Goal: Communication & Community: Participate in discussion

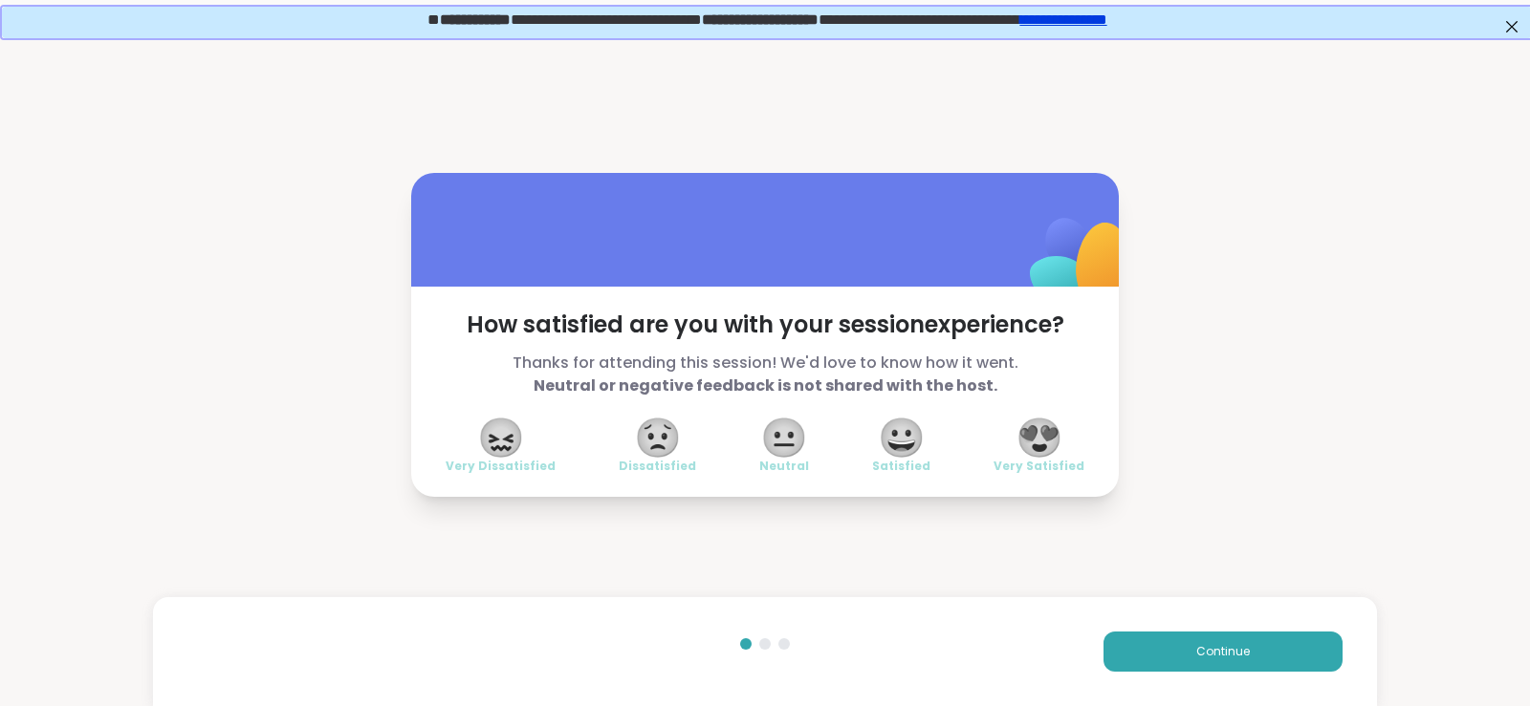
click at [315, 299] on div "How satisfied are you with your session experience? Thanks for attending this s…" at bounding box center [765, 334] width 1530 height 599
click at [1051, 431] on span "😍" at bounding box center [1039, 438] width 48 height 34
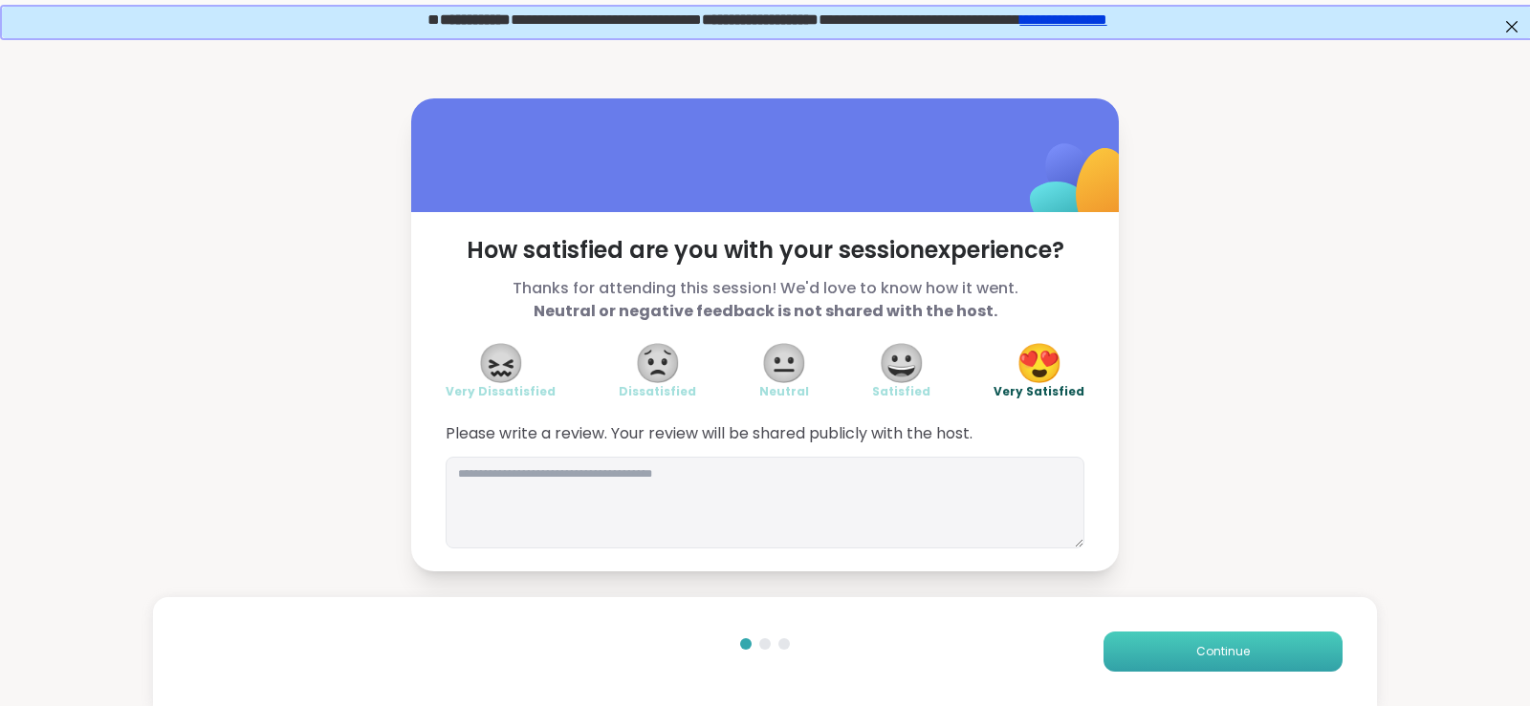
click at [1230, 642] on button "Continue" at bounding box center [1222, 652] width 239 height 40
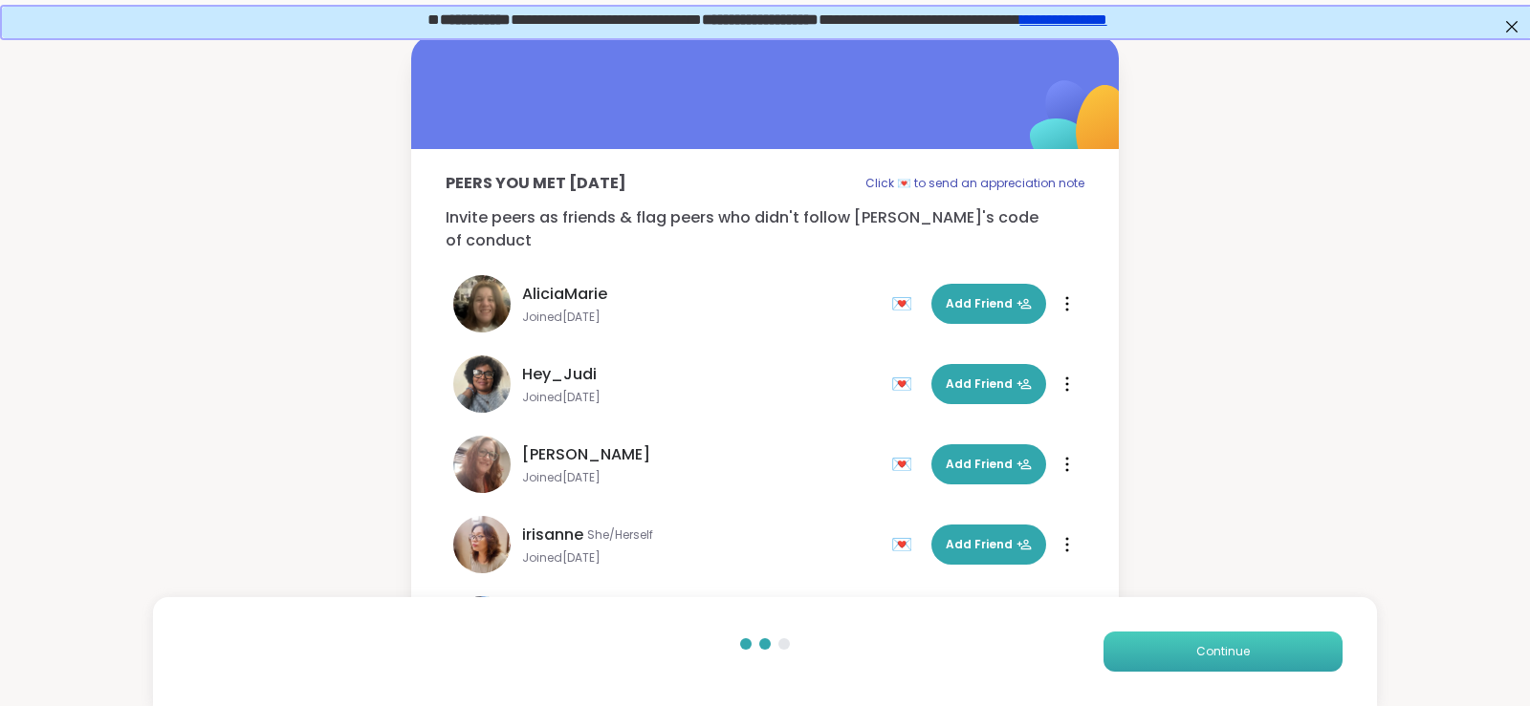
click at [1230, 642] on button "Continue" at bounding box center [1222, 652] width 239 height 40
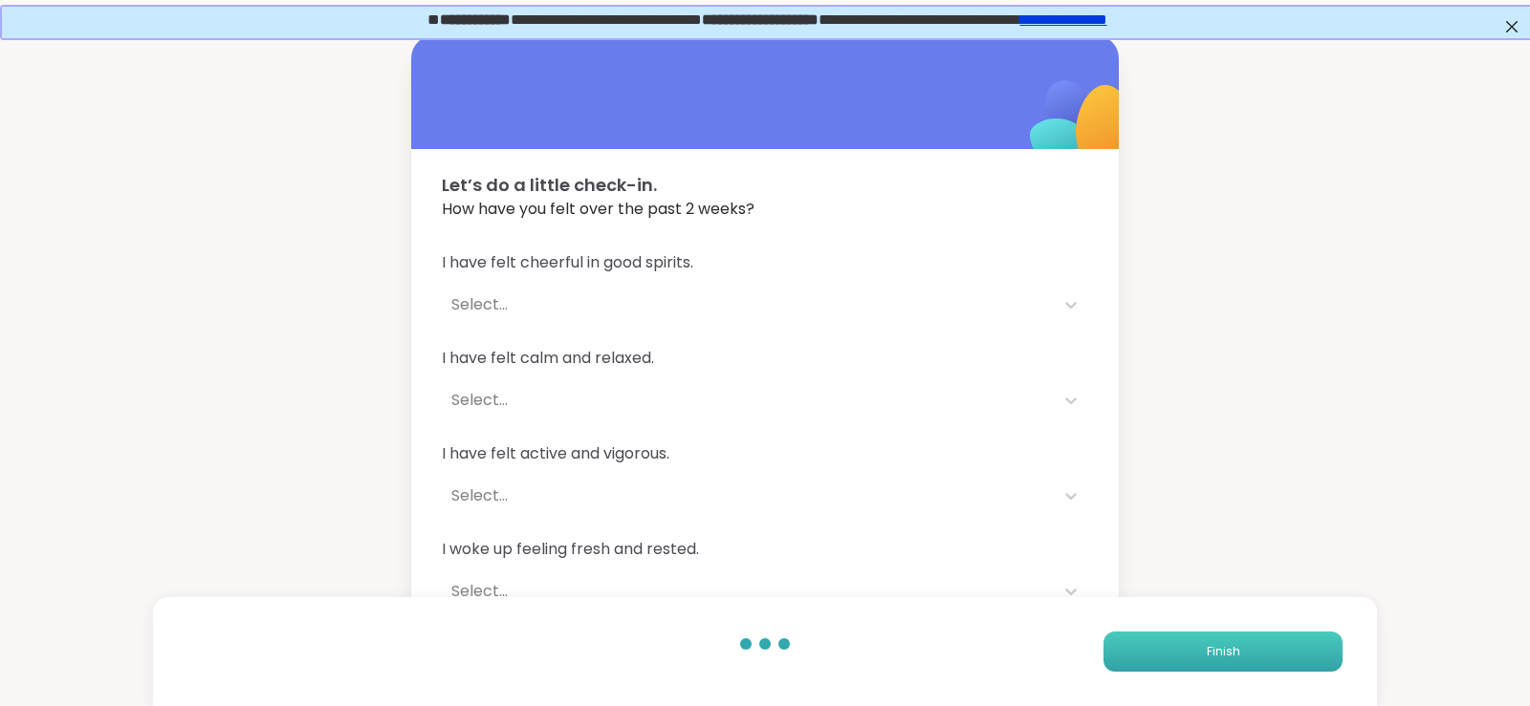
click at [1230, 642] on button "Finish" at bounding box center [1222, 652] width 239 height 40
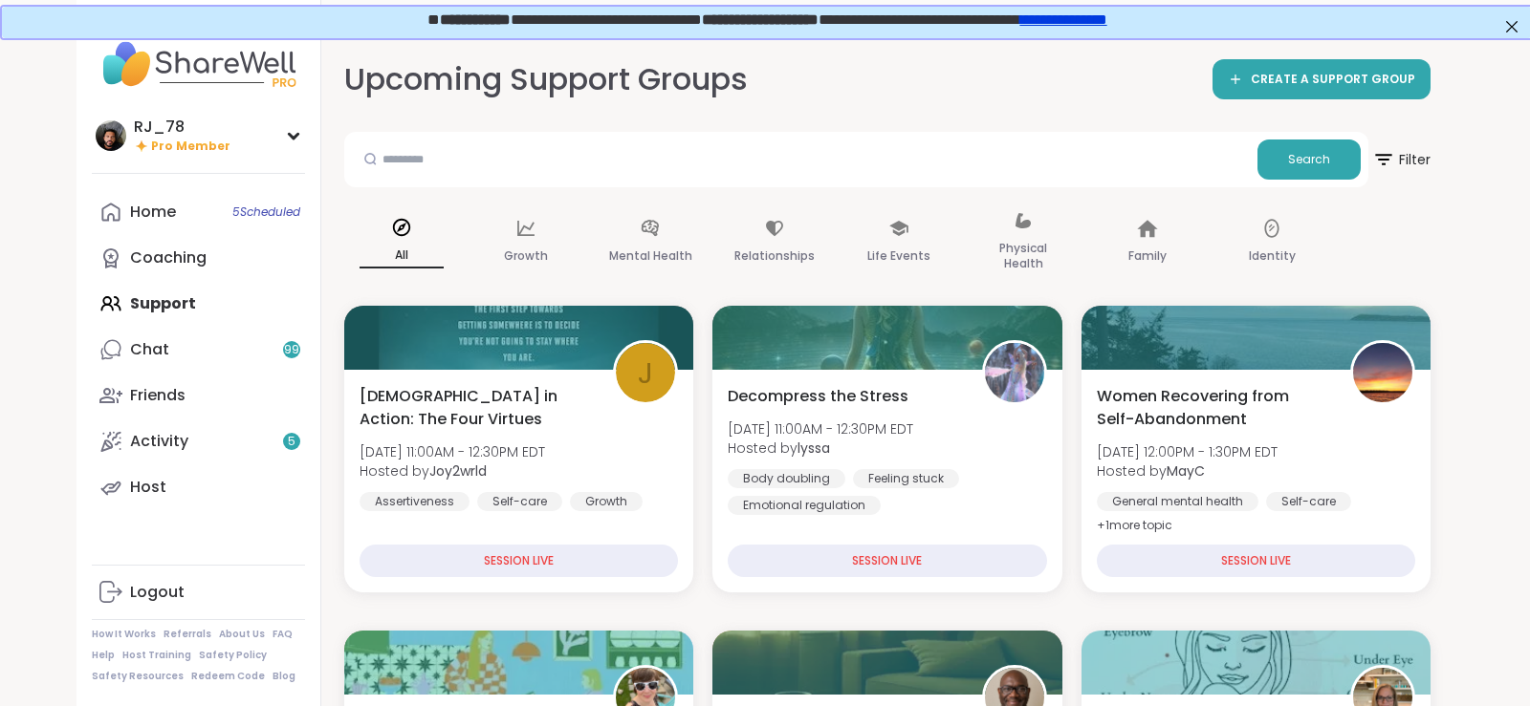
click at [180, 295] on div "Home 5 Scheduled Coaching Support Chat 99 Friends Activity 5 Host" at bounding box center [198, 349] width 213 height 321
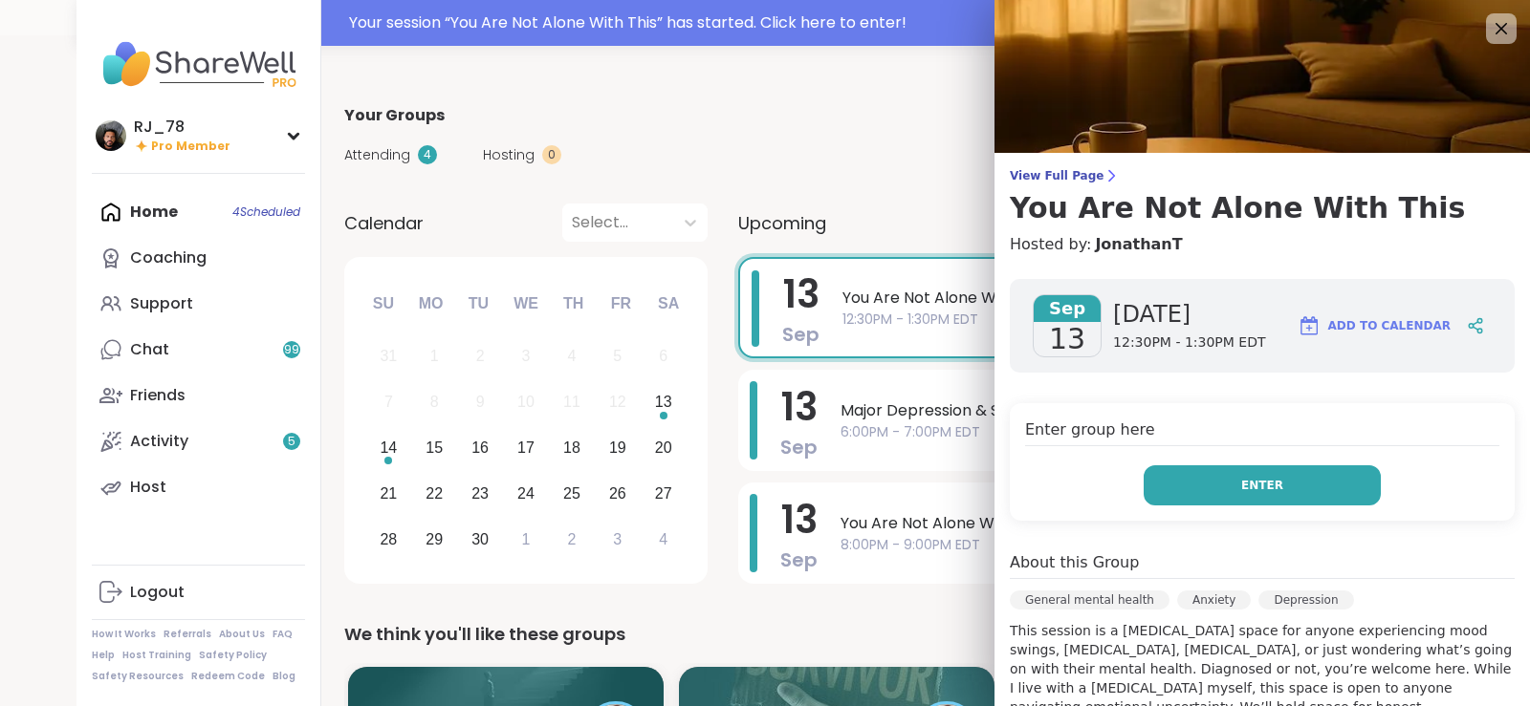
click at [1270, 487] on span "Enter" at bounding box center [1262, 485] width 42 height 17
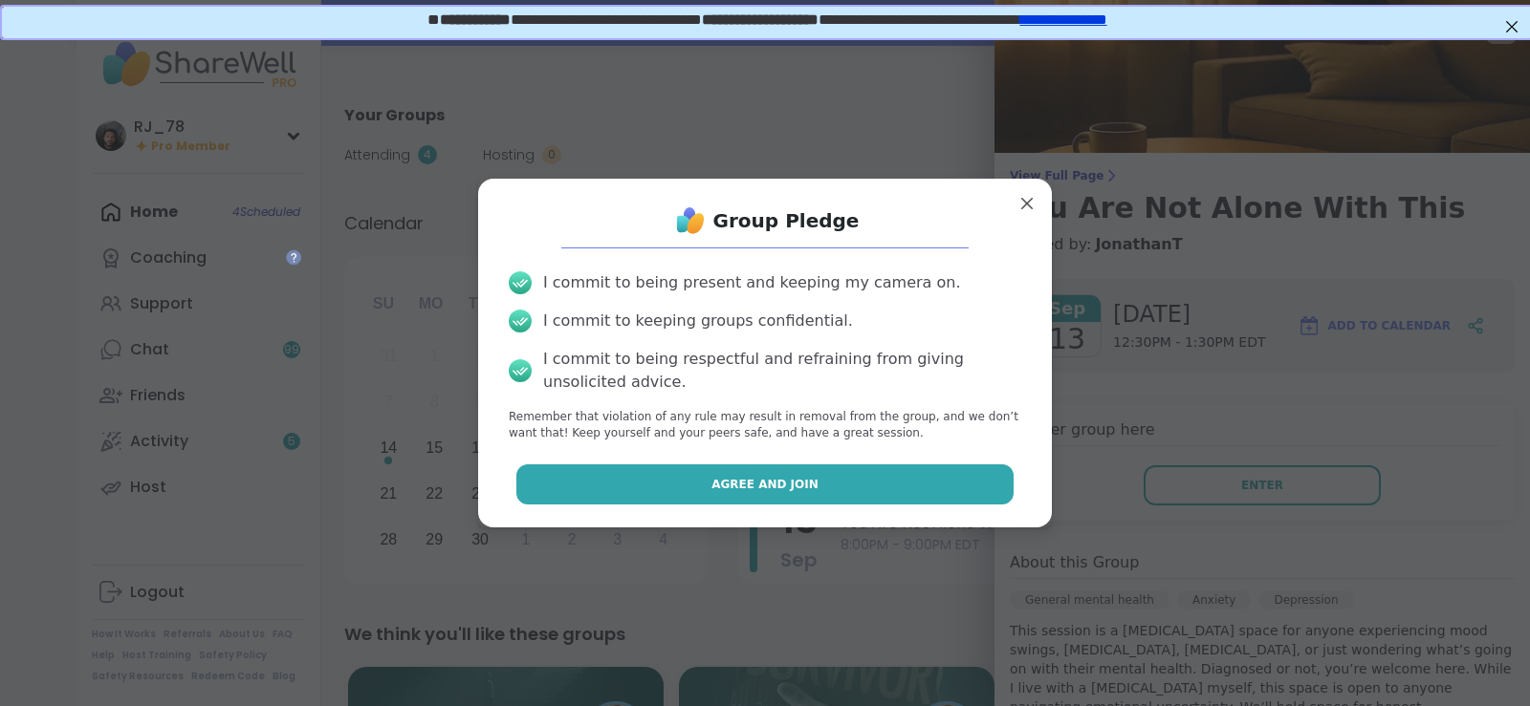
click at [831, 484] on button "Agree and Join" at bounding box center [765, 485] width 498 height 40
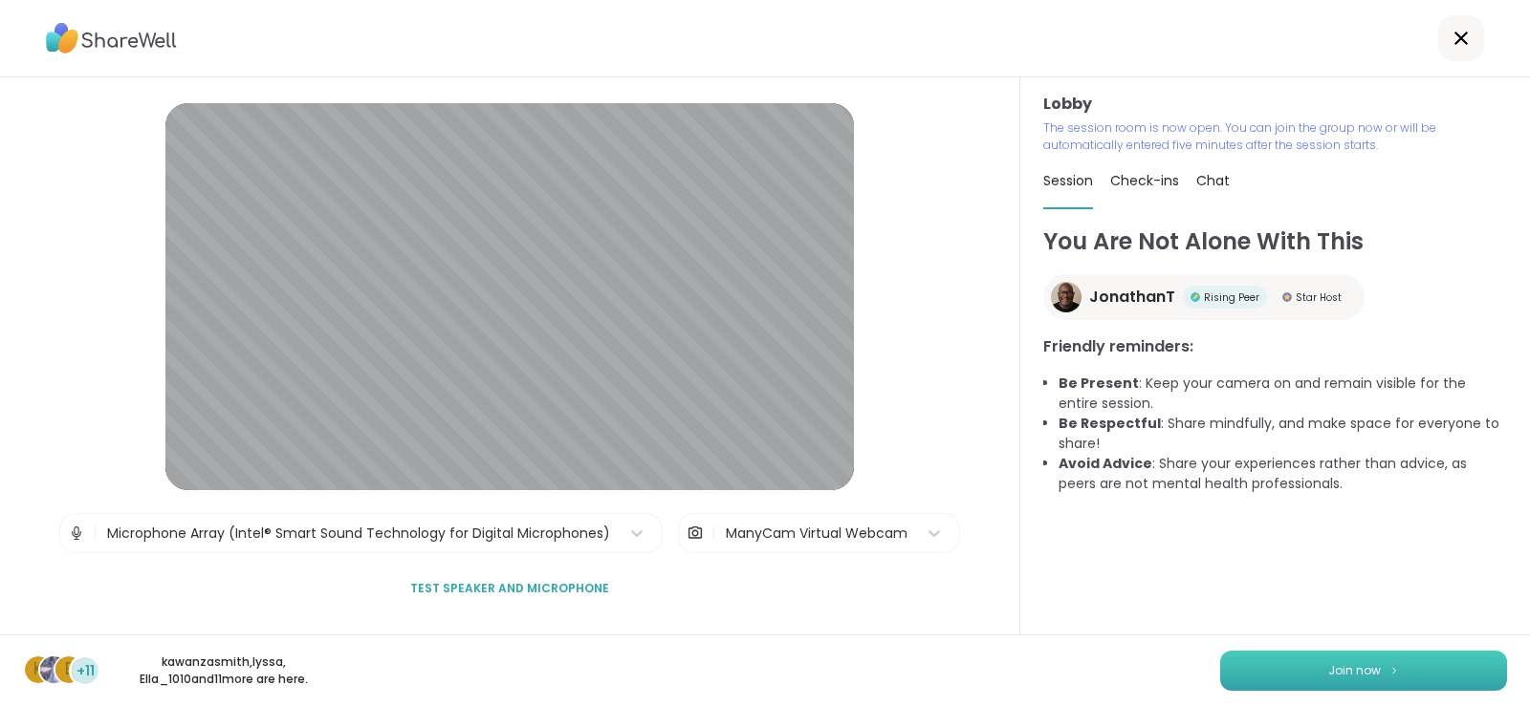
click at [1331, 671] on span "Join now" at bounding box center [1354, 671] width 53 height 17
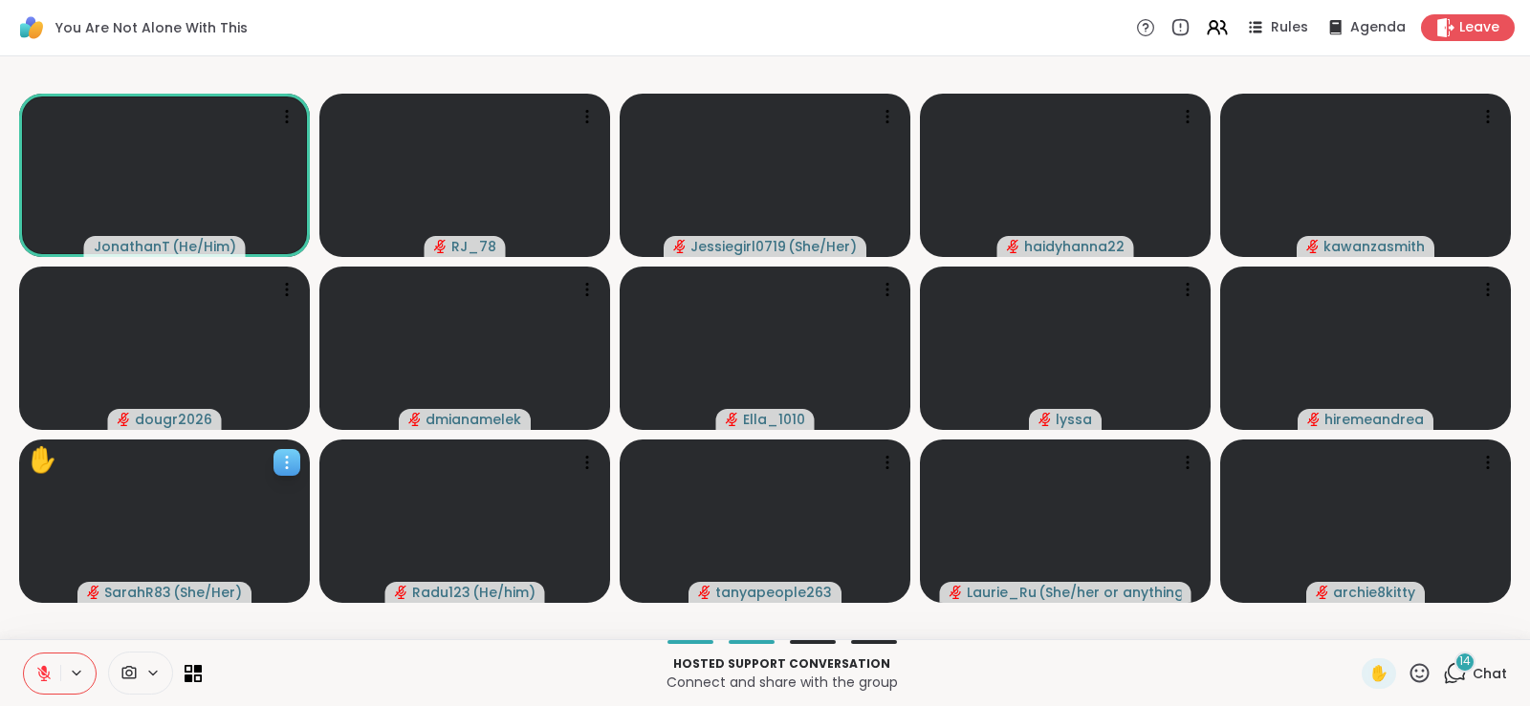
click at [198, 588] on span "( She/Her )" at bounding box center [207, 592] width 69 height 19
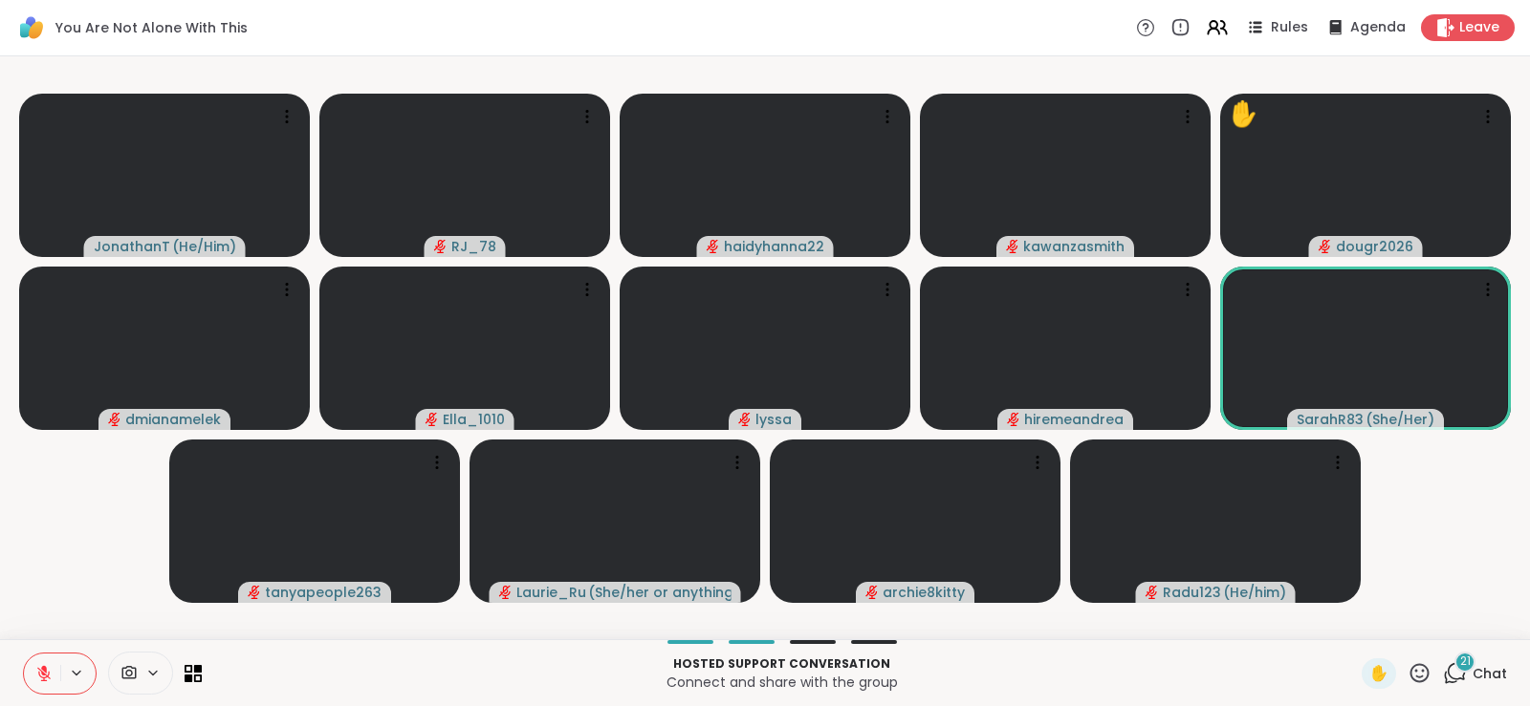
click at [1461, 666] on div "21" at bounding box center [1464, 662] width 21 height 21
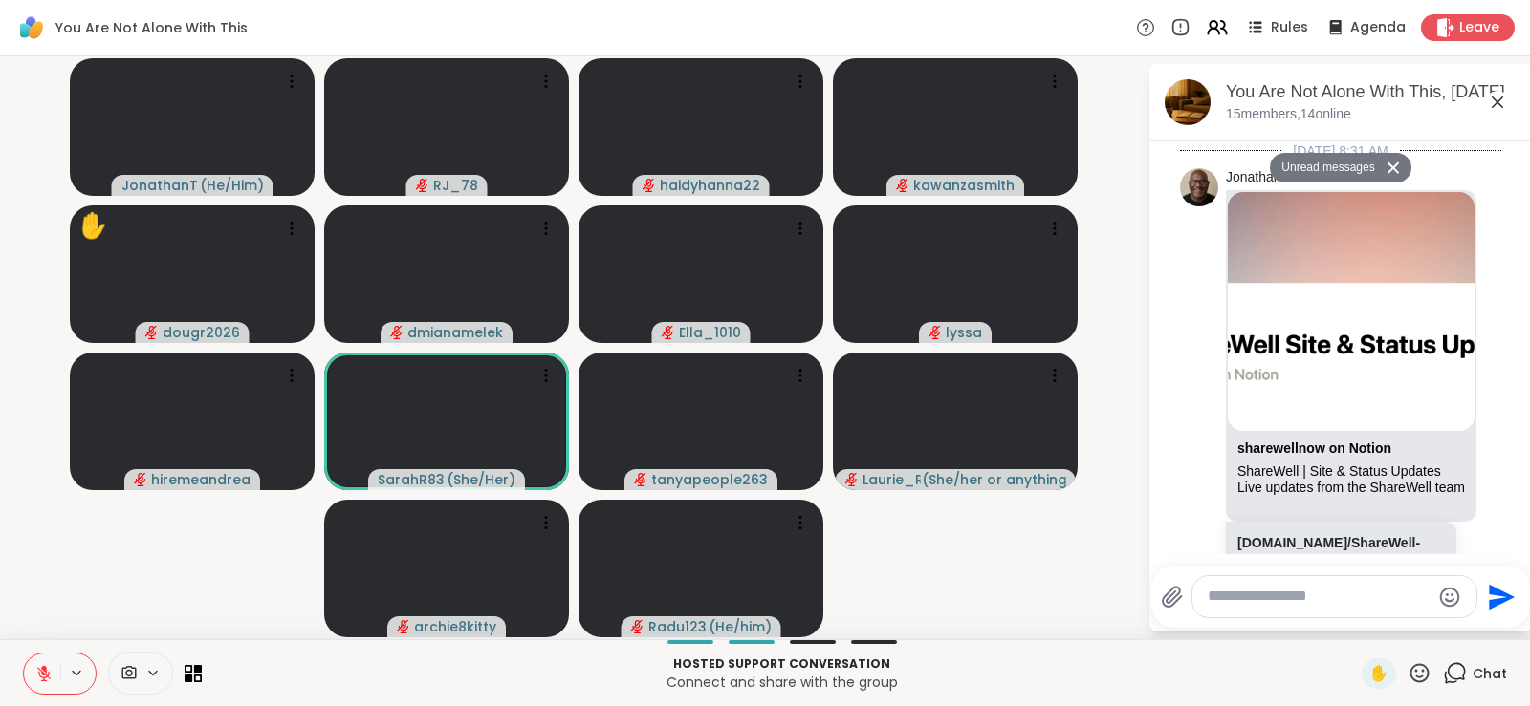
scroll to position [6751, 0]
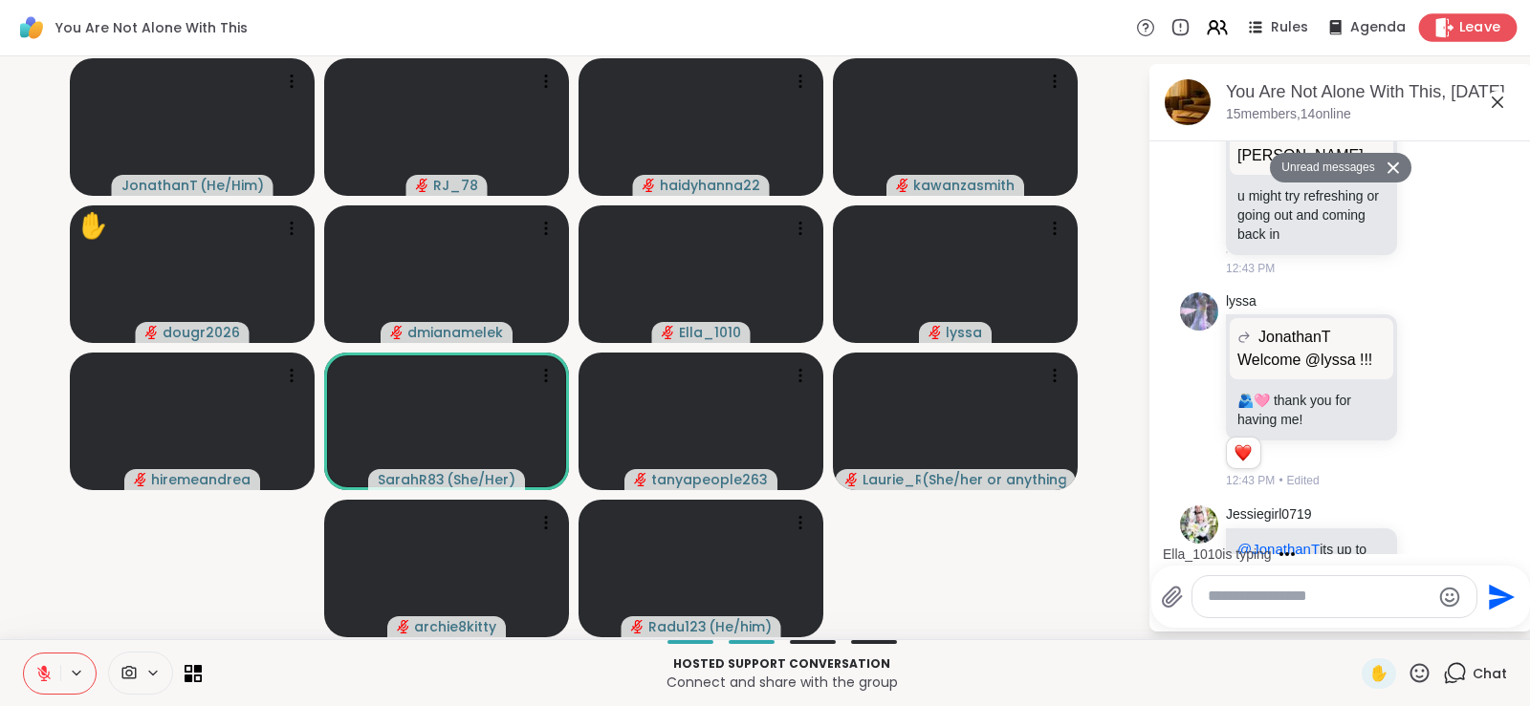
click at [1476, 33] on span "Leave" at bounding box center [1480, 28] width 42 height 20
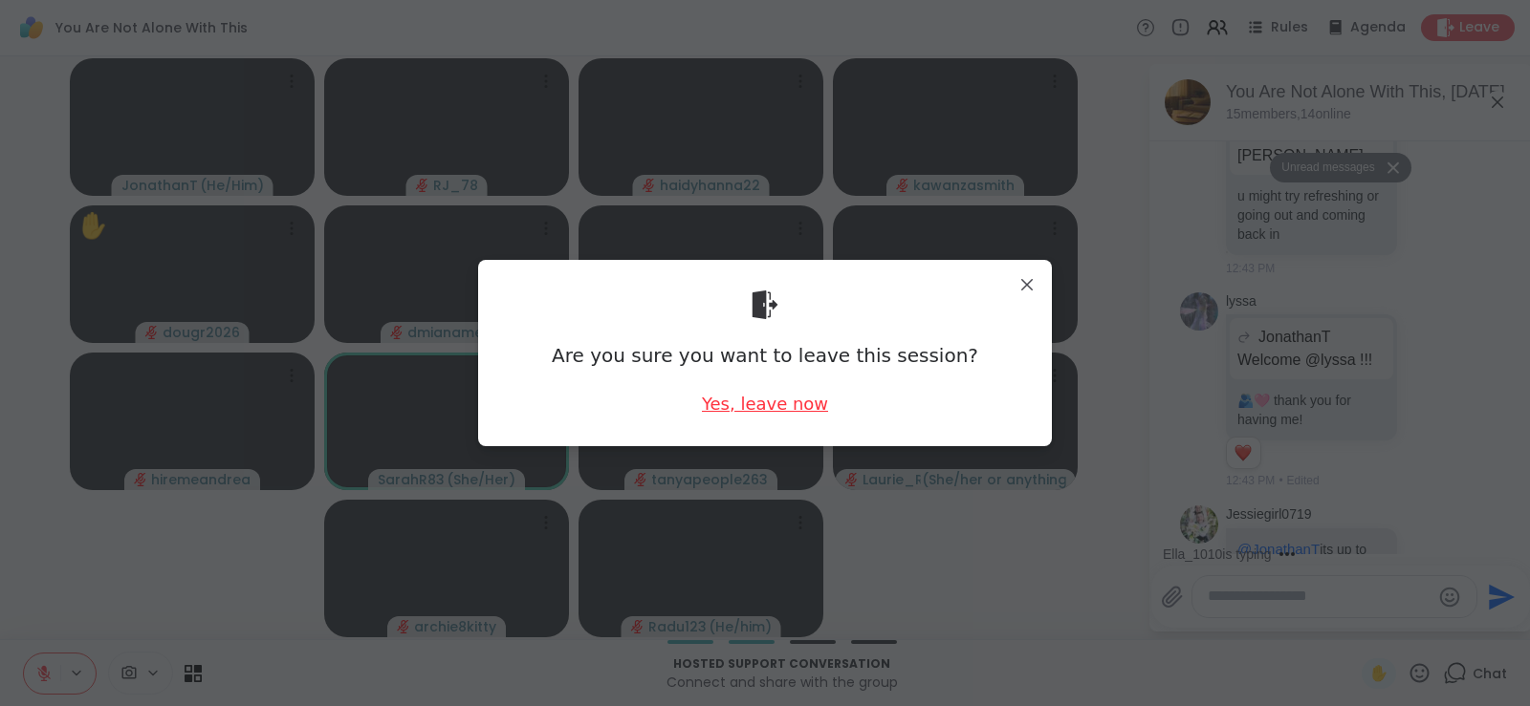
click at [771, 400] on div "Yes, leave now" at bounding box center [765, 404] width 126 height 24
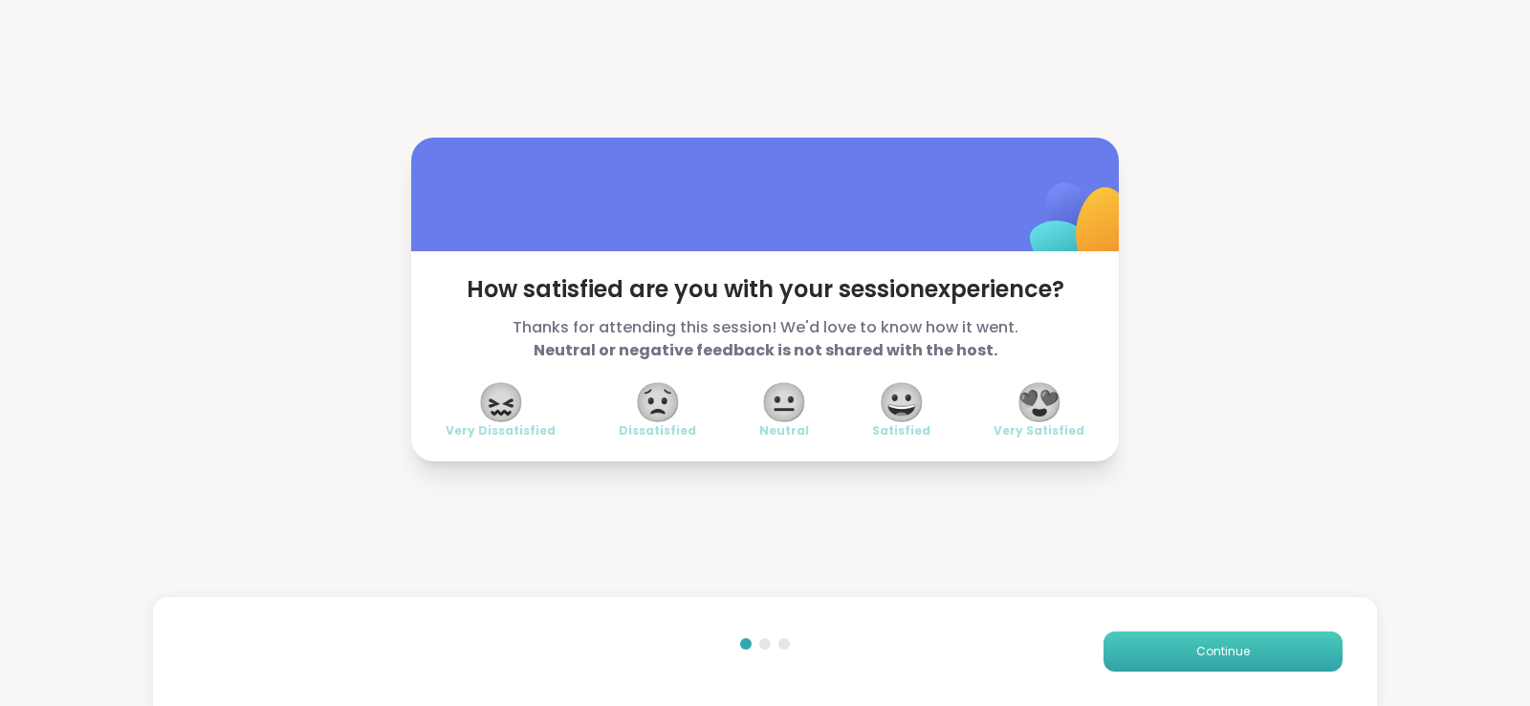
click at [1242, 648] on span "Continue" at bounding box center [1223, 651] width 54 height 17
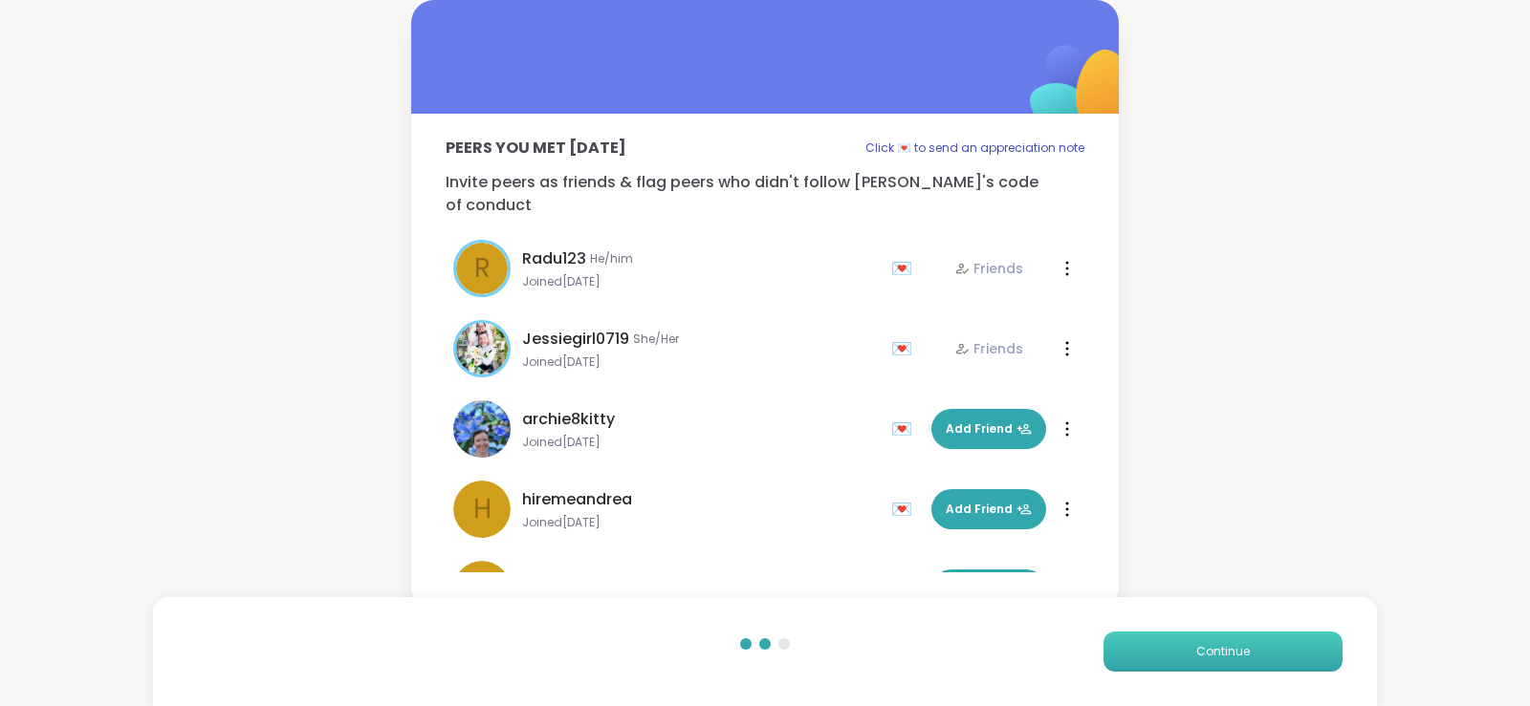
click at [1242, 648] on span "Continue" at bounding box center [1223, 651] width 54 height 17
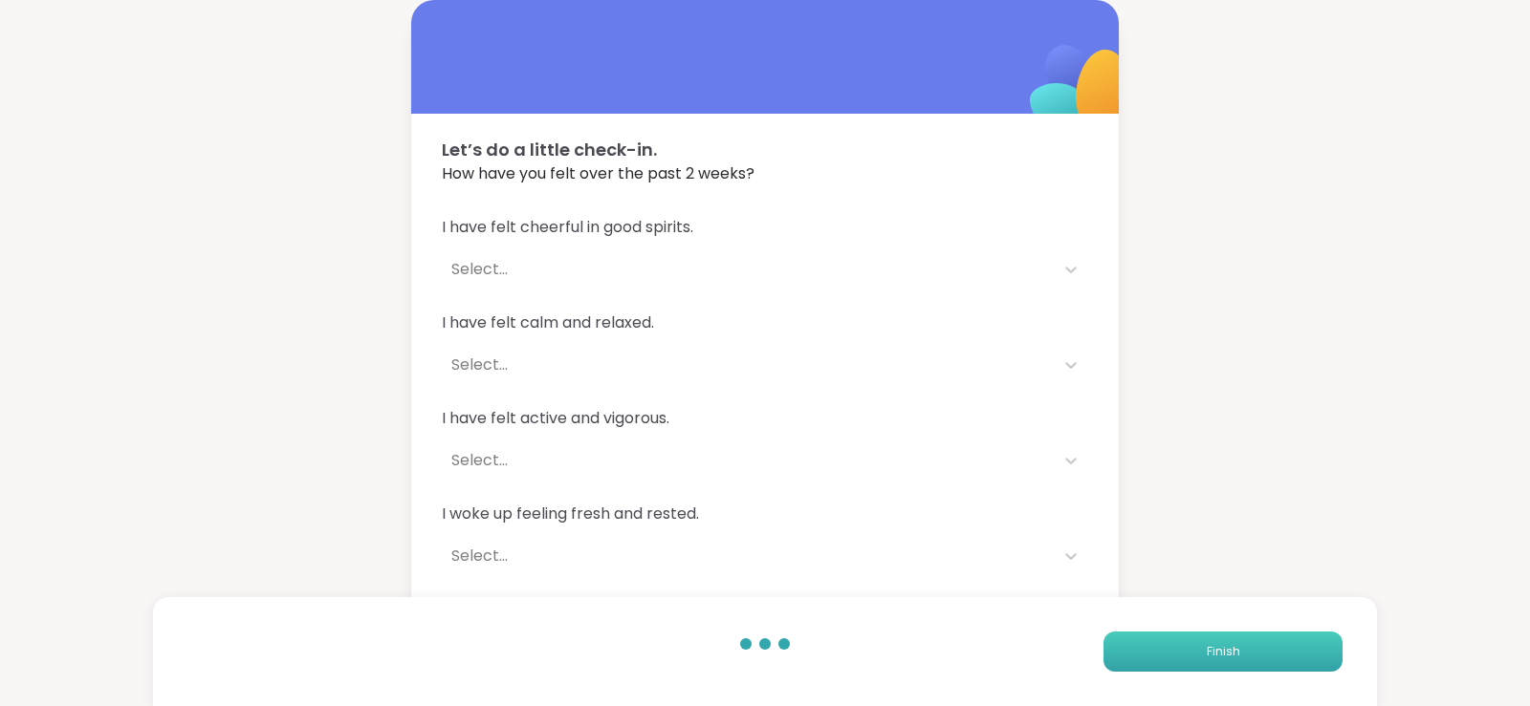
click at [1242, 648] on button "Finish" at bounding box center [1222, 652] width 239 height 40
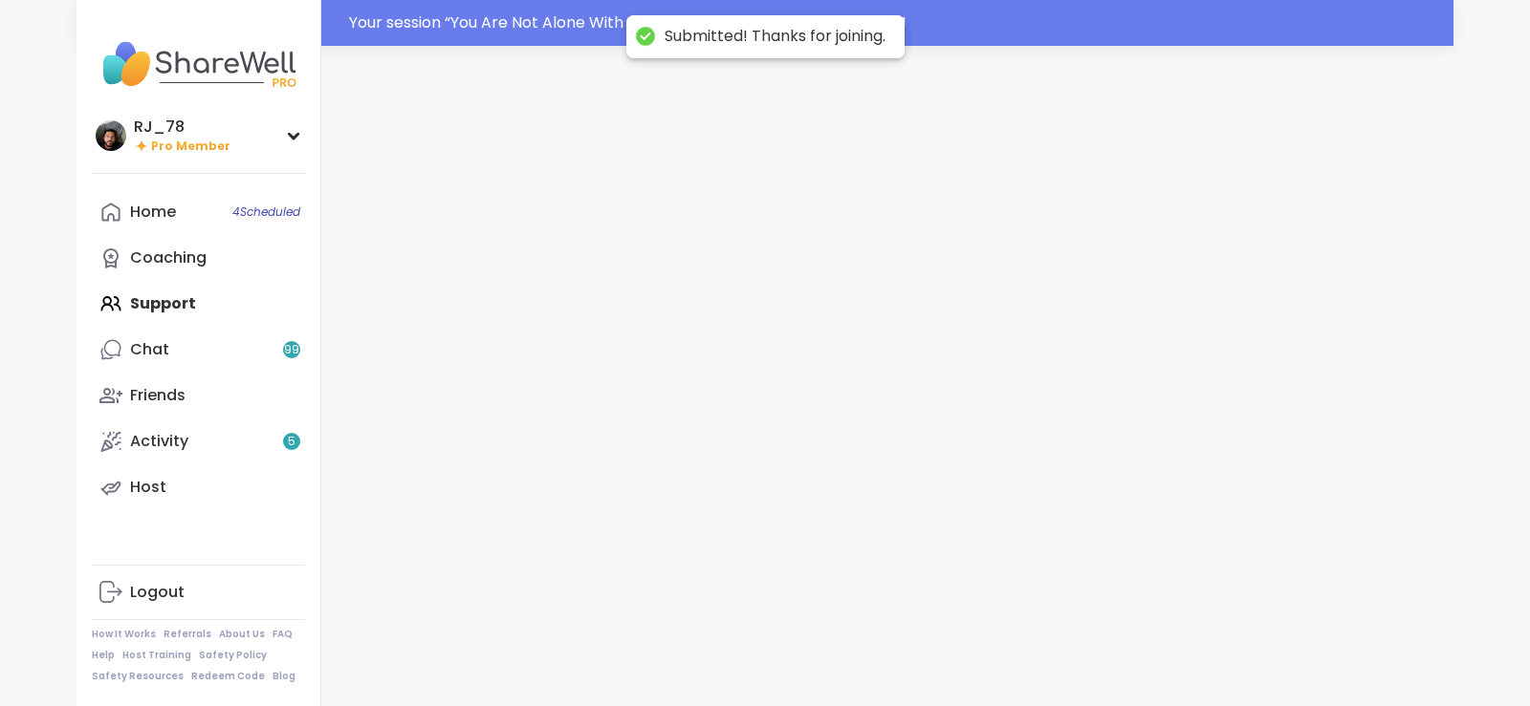
click at [1242, 648] on div at bounding box center [887, 399] width 1132 height 706
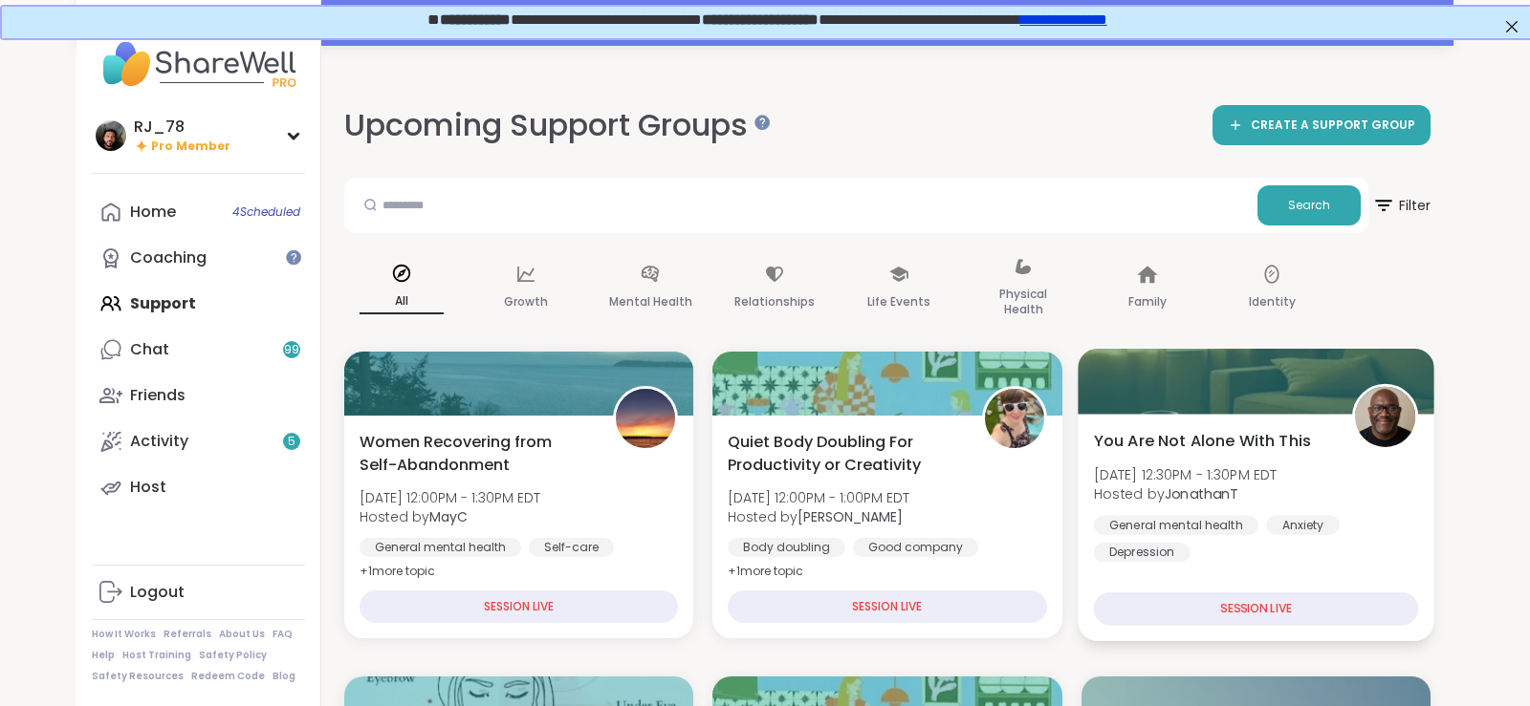
click at [1151, 467] on span "[DATE] 12:30PM - 1:30PM EDT" at bounding box center [1185, 474] width 184 height 19
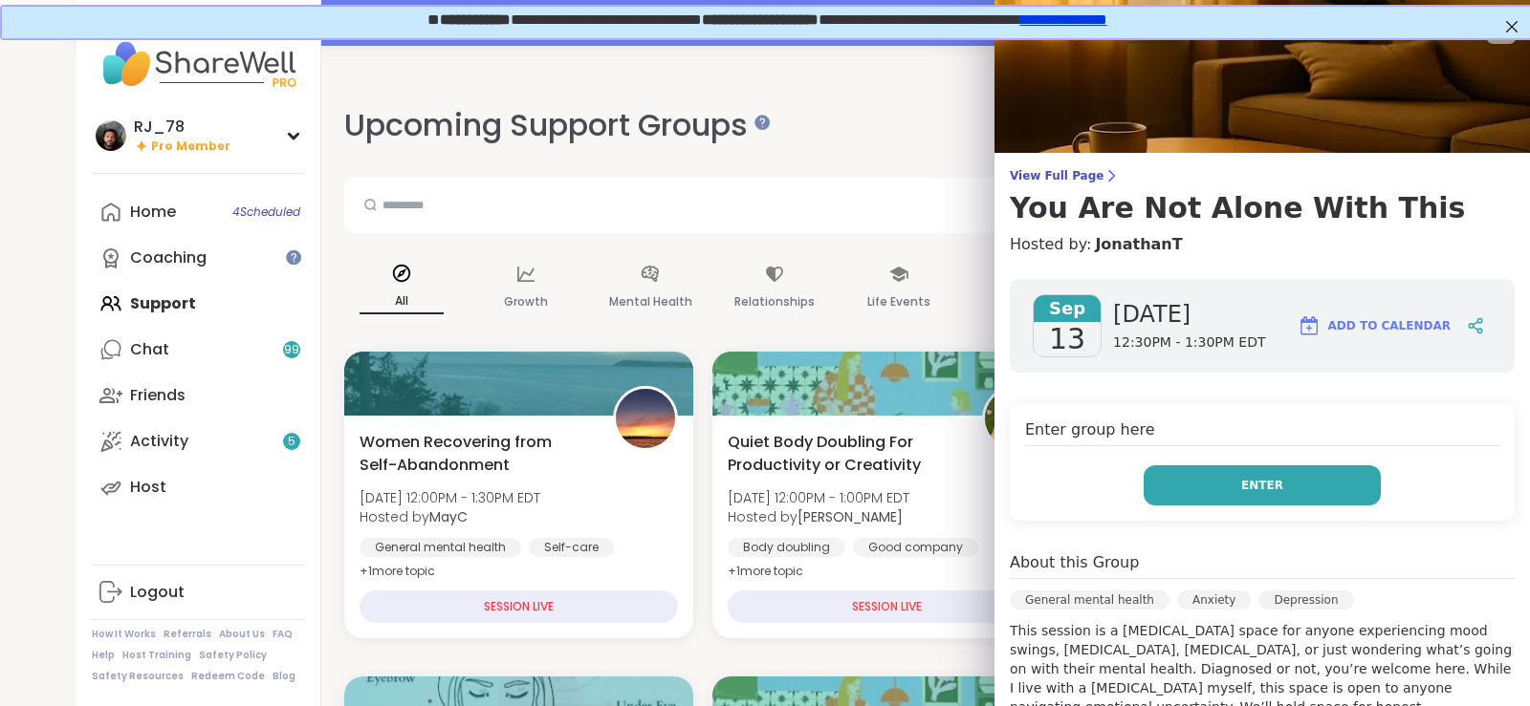
click at [1233, 478] on button "Enter" at bounding box center [1261, 486] width 237 height 40
click at [1220, 488] on button "Enter" at bounding box center [1261, 486] width 237 height 40
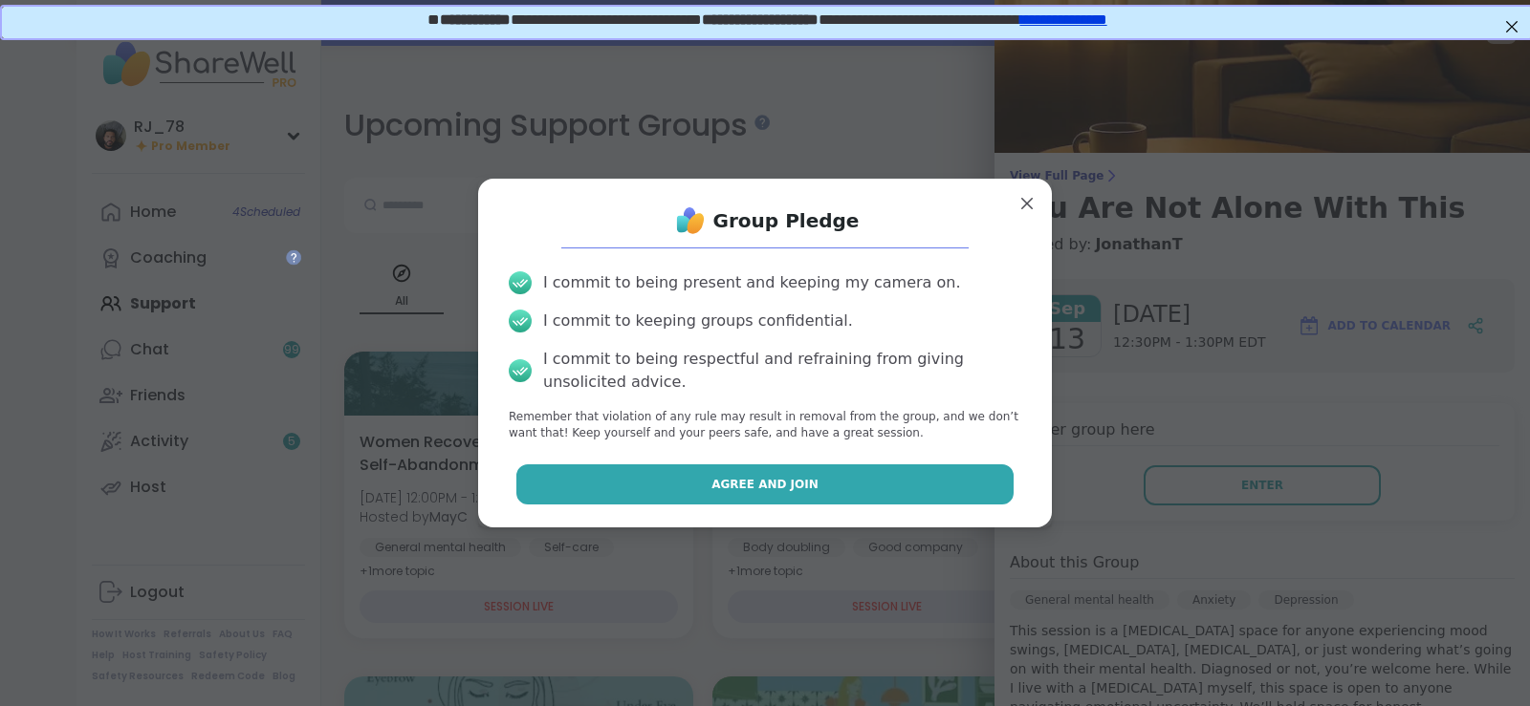
click at [776, 471] on button "Agree and Join" at bounding box center [765, 485] width 498 height 40
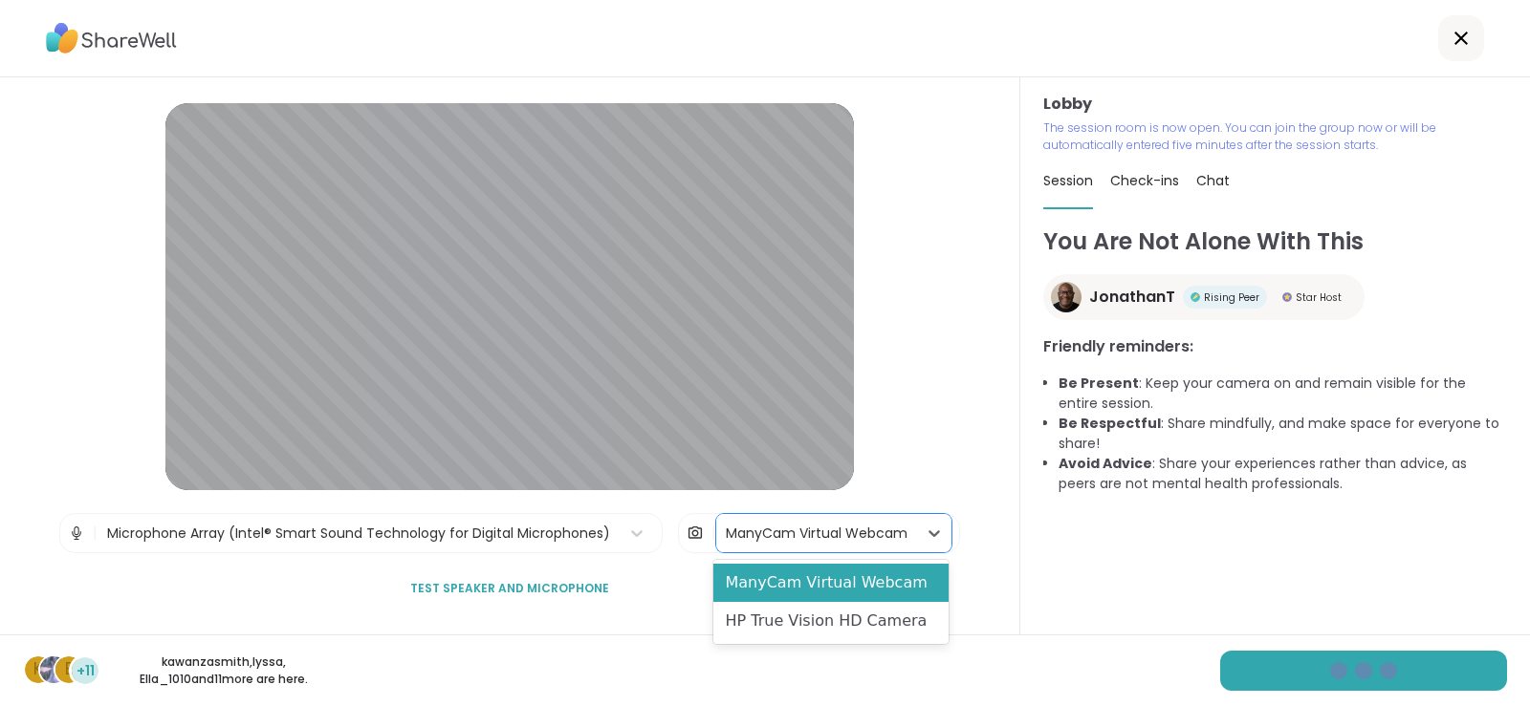
click at [908, 537] on div "ManyCam Virtual Webcam" at bounding box center [816, 533] width 201 height 38
click at [835, 629] on div "HP True Vision HD Camera" at bounding box center [830, 621] width 235 height 38
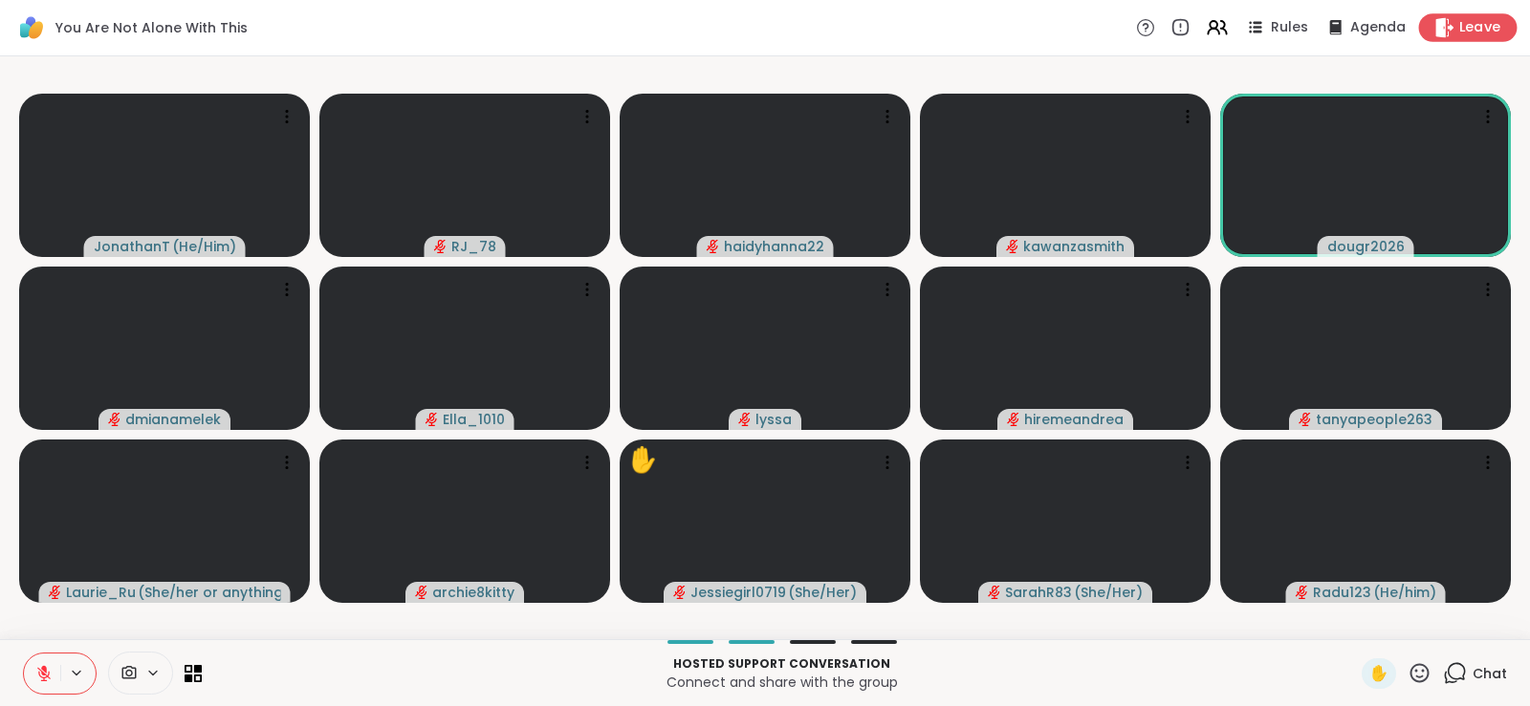
click at [1460, 27] on span "Leave" at bounding box center [1480, 28] width 42 height 20
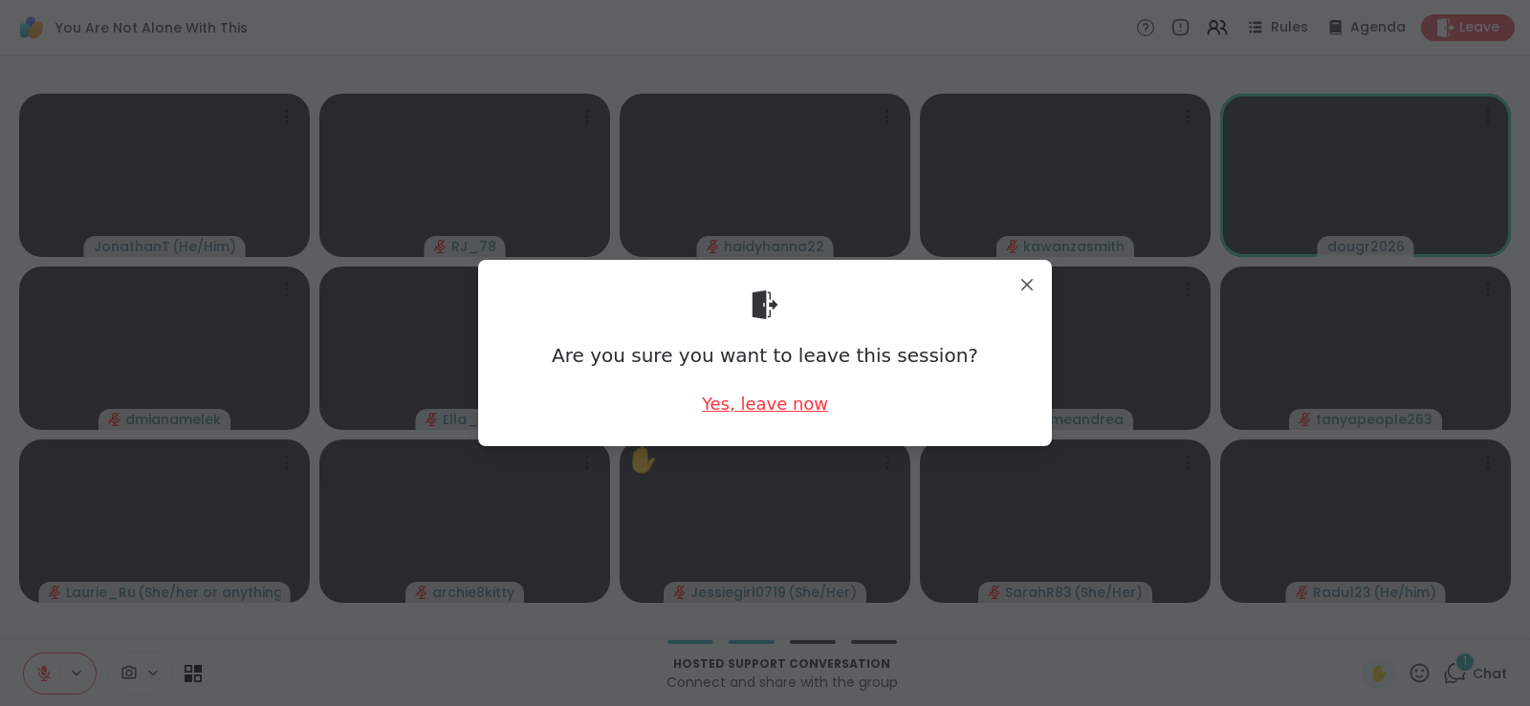
click at [809, 410] on div "Yes, leave now" at bounding box center [765, 404] width 126 height 24
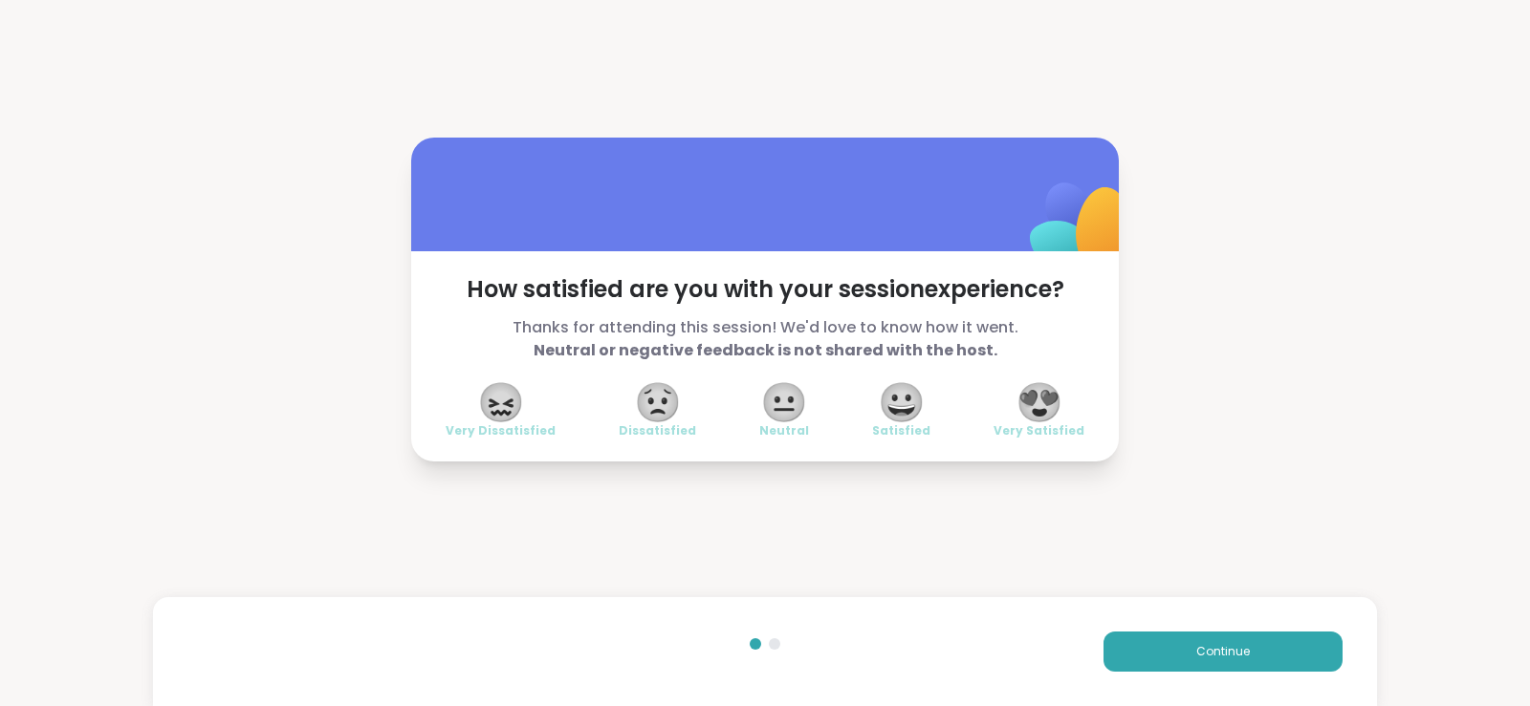
click at [1211, 627] on div "Continue" at bounding box center [765, 652] width 1224 height 109
click at [1211, 640] on button "Continue" at bounding box center [1222, 652] width 239 height 40
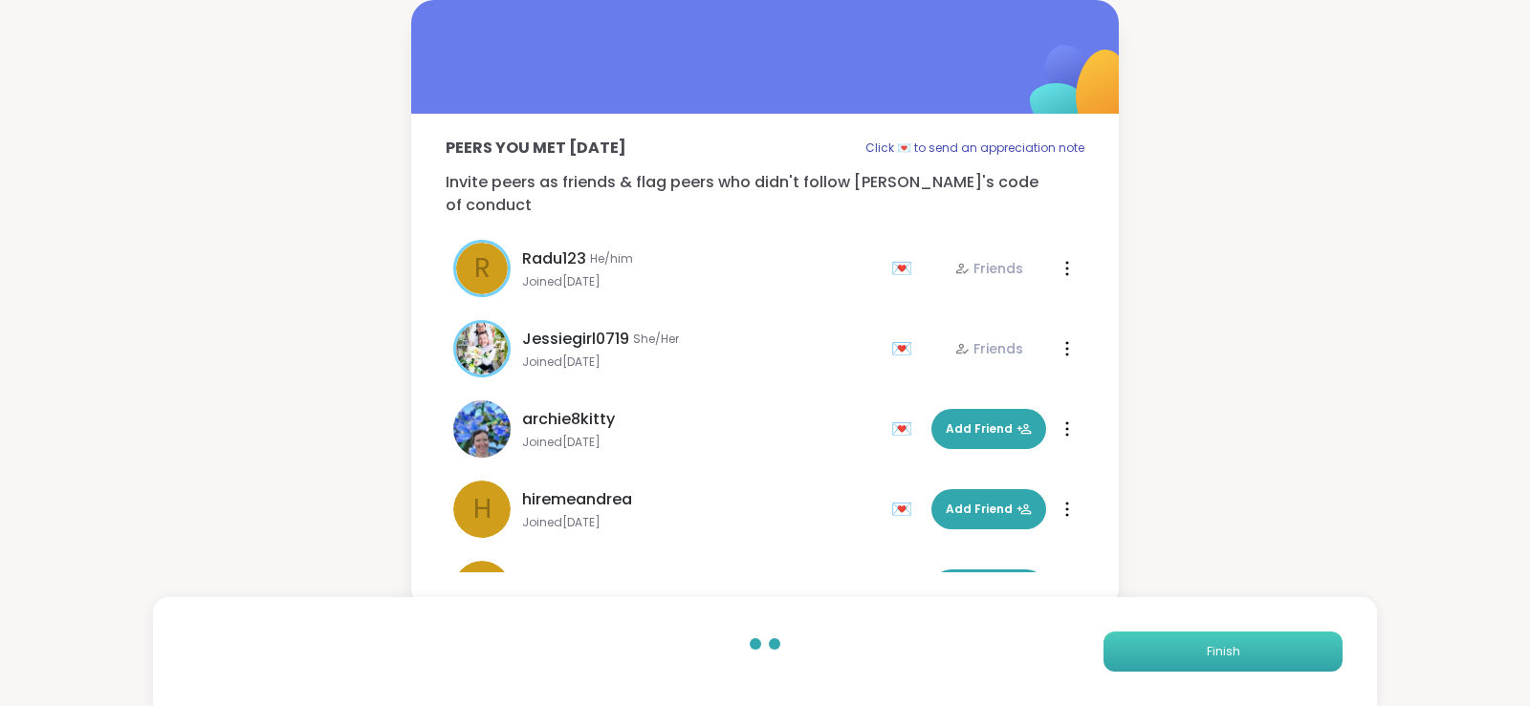
click at [1211, 640] on button "Finish" at bounding box center [1222, 652] width 239 height 40
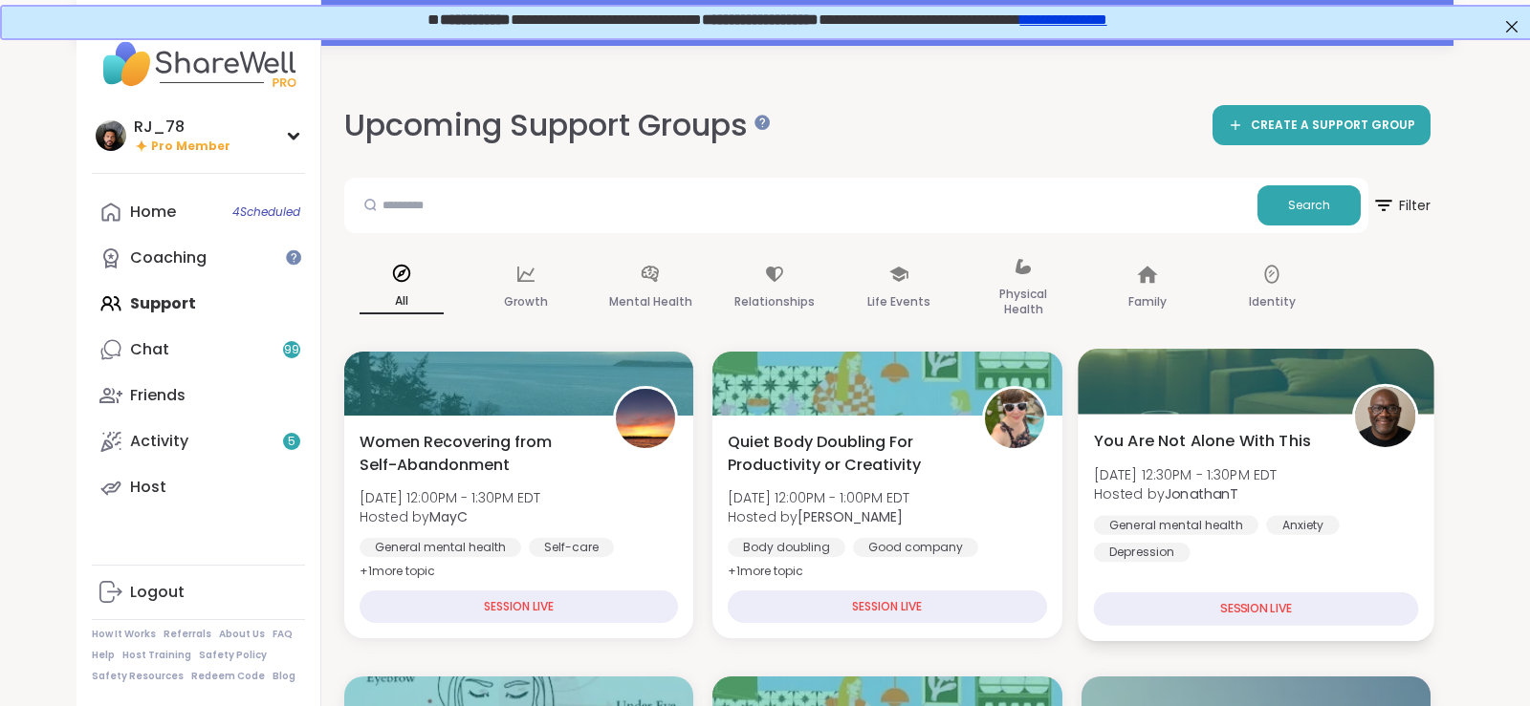
click at [1261, 517] on div "General mental [MEDICAL_DATA] [MEDICAL_DATA]" at bounding box center [1255, 538] width 325 height 47
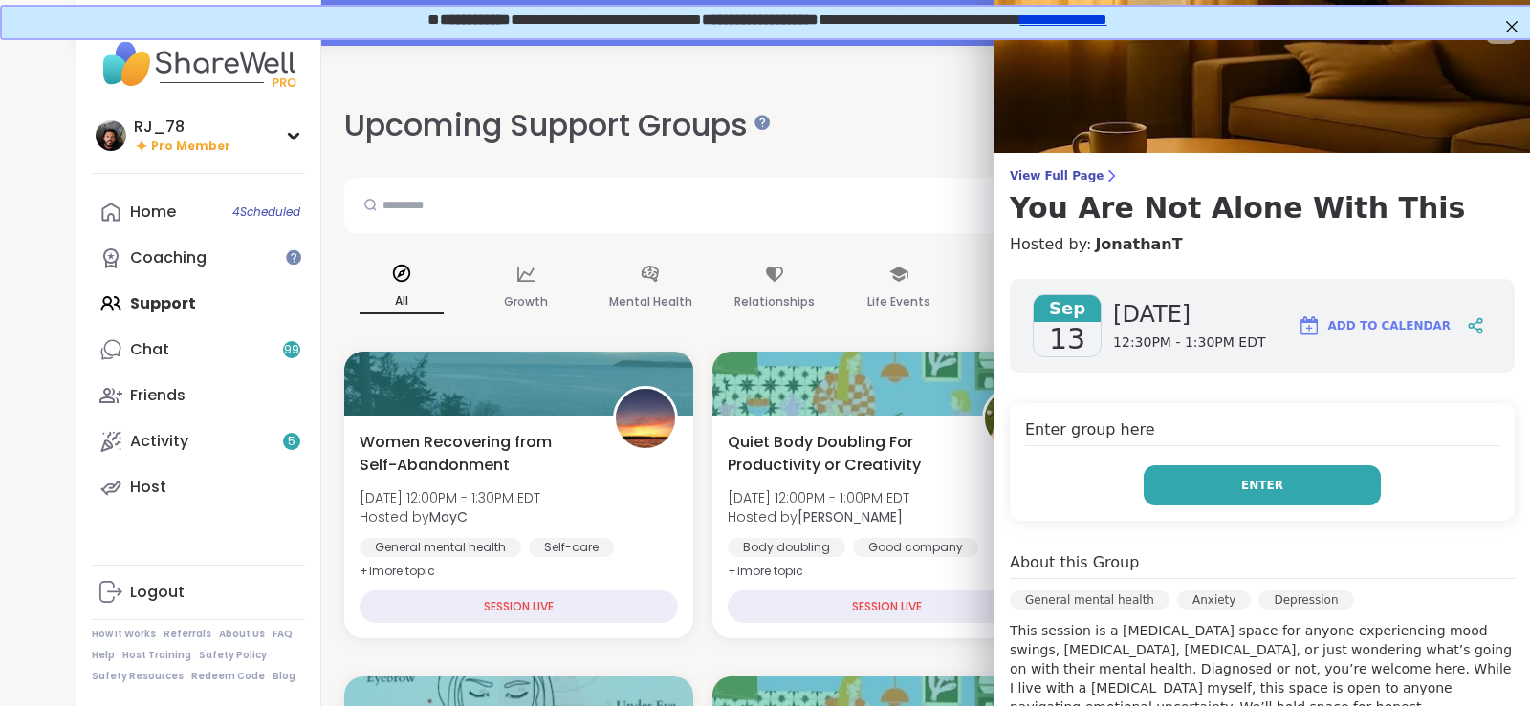
click at [1236, 489] on button "Enter" at bounding box center [1261, 486] width 237 height 40
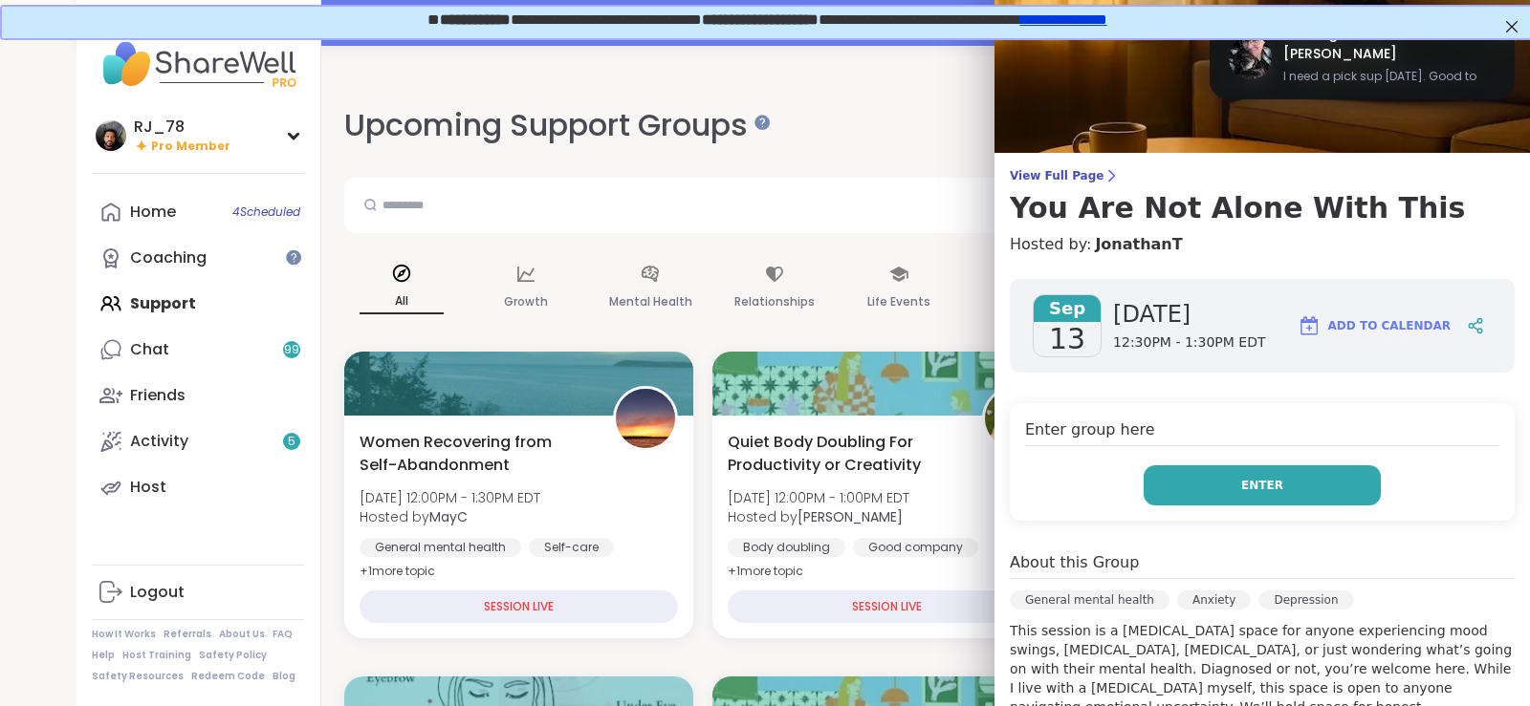
click at [1236, 489] on button "Enter" at bounding box center [1261, 486] width 237 height 40
click at [1200, 488] on button "Enter" at bounding box center [1261, 486] width 237 height 40
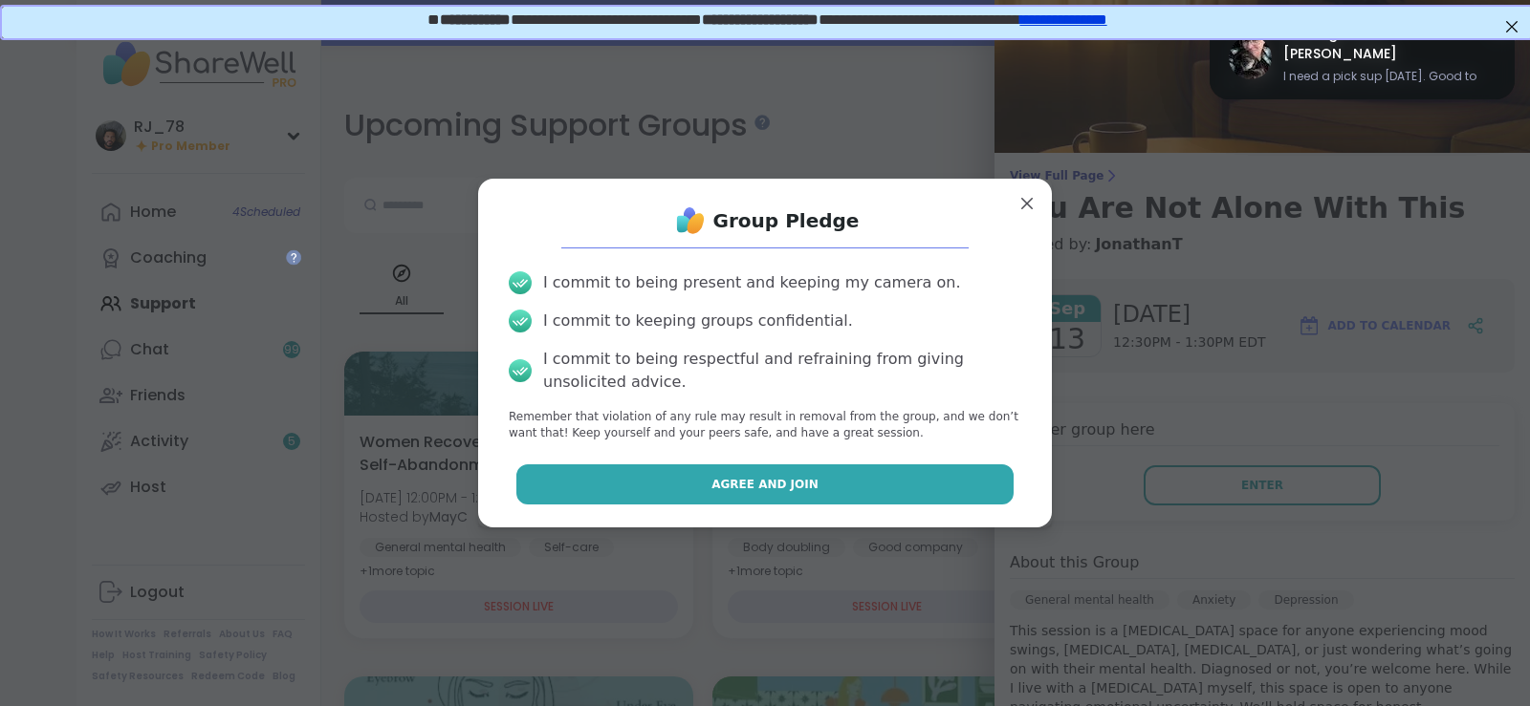
click at [784, 495] on button "Agree and Join" at bounding box center [765, 485] width 498 height 40
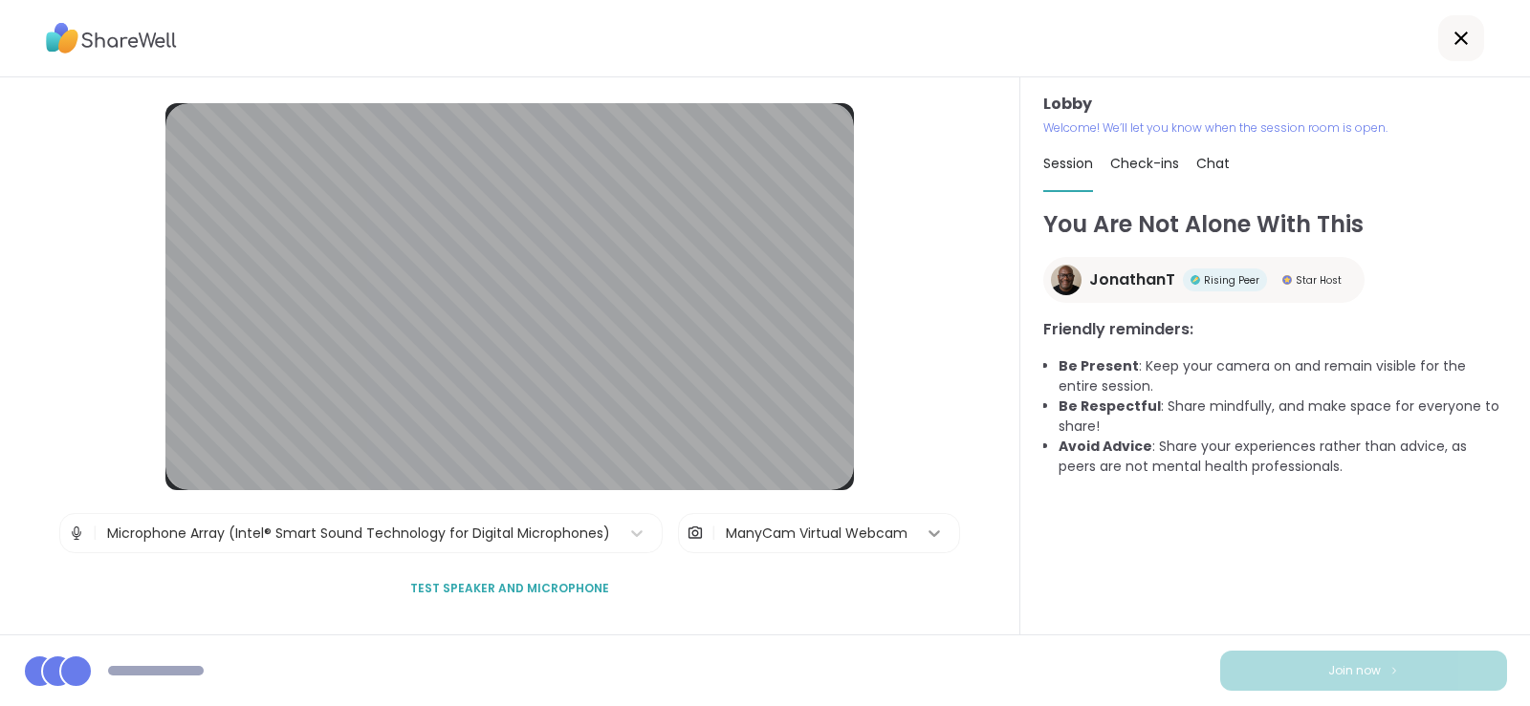
click at [930, 529] on icon at bounding box center [933, 533] width 19 height 19
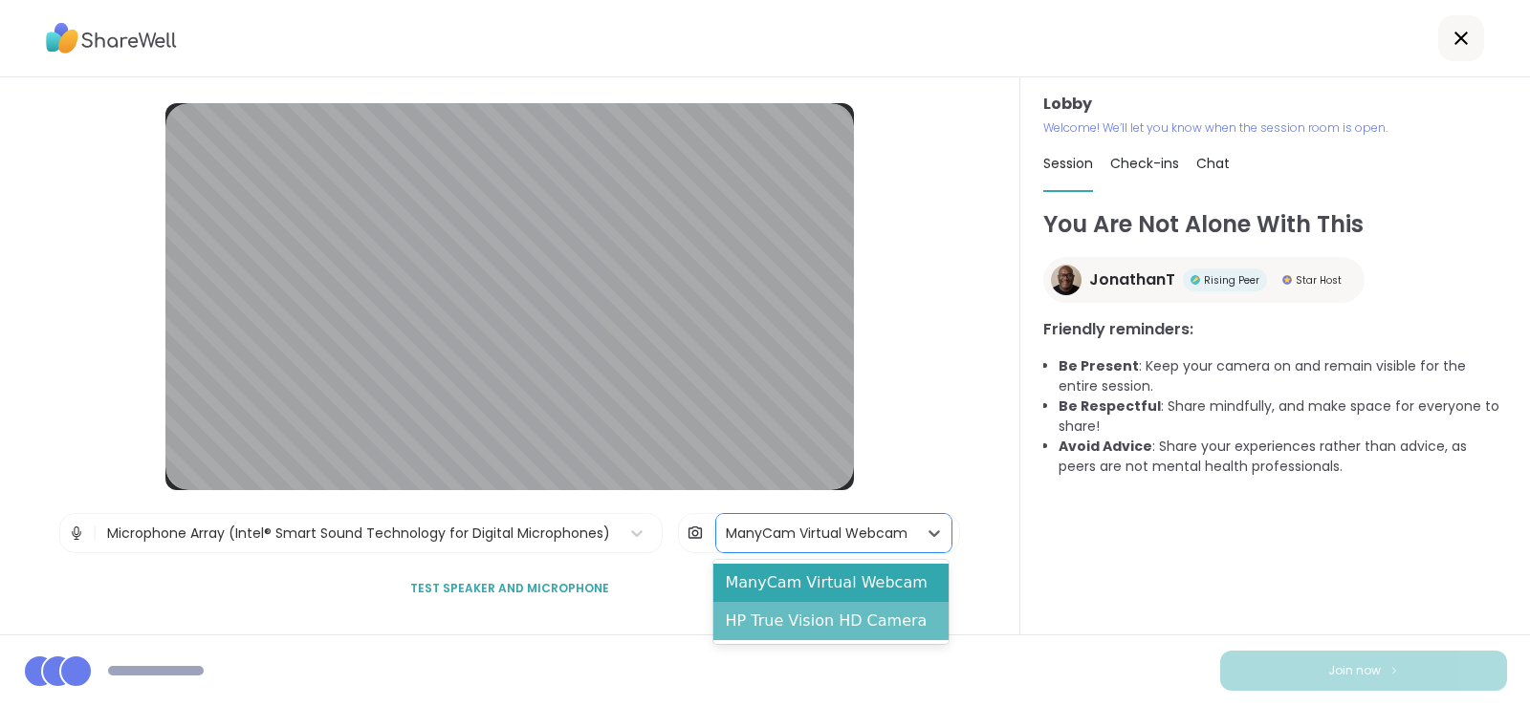
click at [801, 625] on div "HP True Vision HD Camera" at bounding box center [830, 621] width 235 height 38
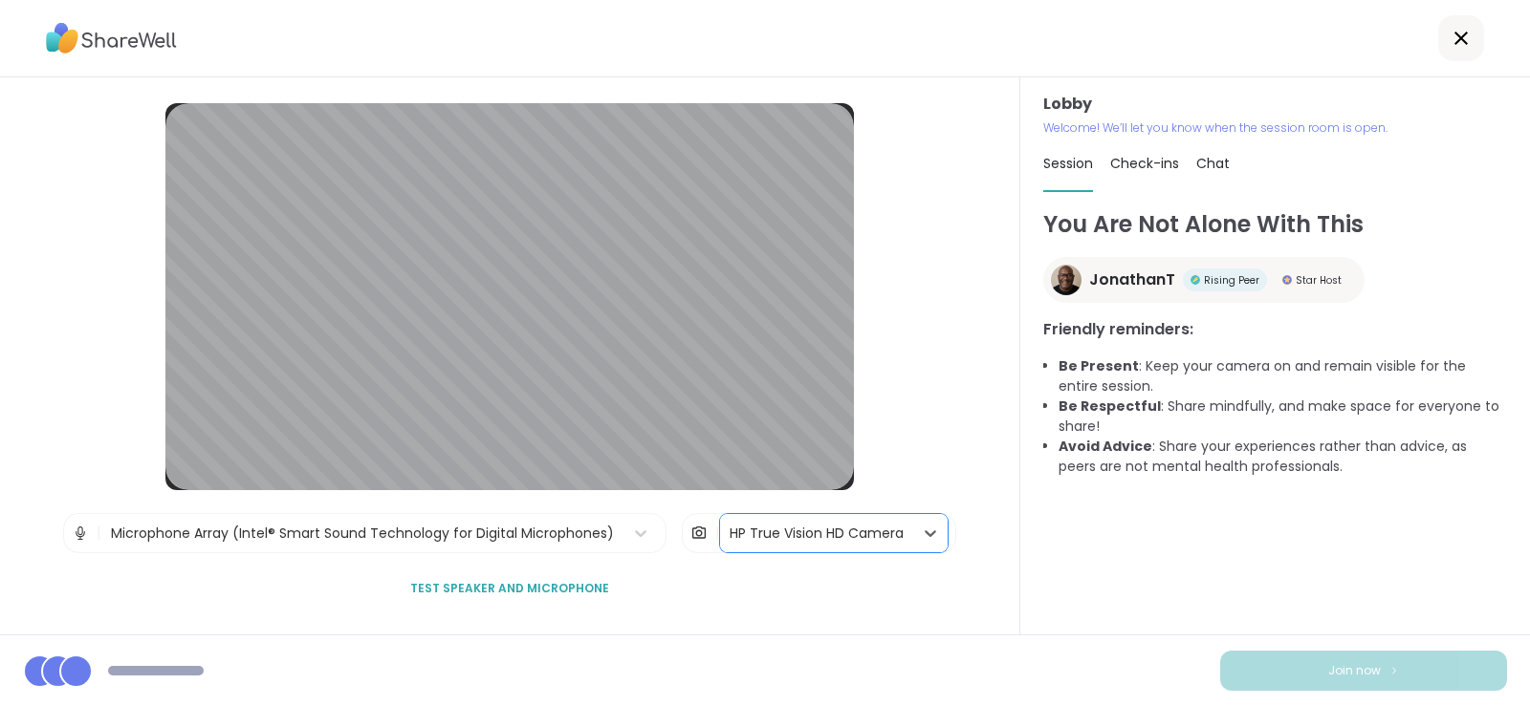
click at [1256, 644] on div "Join now" at bounding box center [765, 671] width 1530 height 72
